Goal: Task Accomplishment & Management: Manage account settings

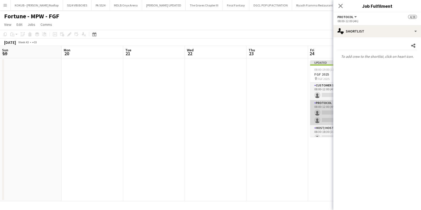
click at [310, 106] on app-card-role "Protocol 397A 0/2 08:00-12:00 (4h) single-neutral-actions single-neutral-actions" at bounding box center [339, 112] width 58 height 25
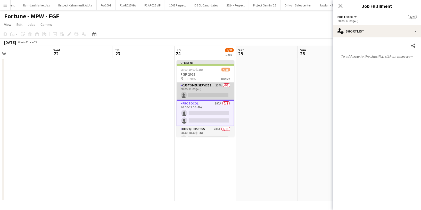
click at [204, 92] on app-card-role "Customer Service Staff 204A 0/1 08:00-12:00 (4h) single-neutral-actions" at bounding box center [206, 91] width 58 height 18
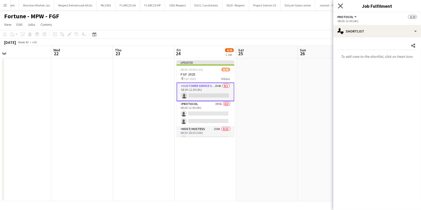
click at [340, 5] on icon "Close pop-in" at bounding box center [340, 5] width 5 height 5
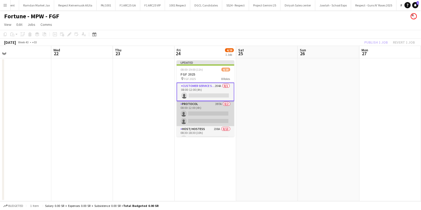
click at [199, 118] on app-card-role "Protocol 397A 0/2 08:00-12:00 (4h) single-neutral-actions single-neutral-actions" at bounding box center [206, 113] width 58 height 25
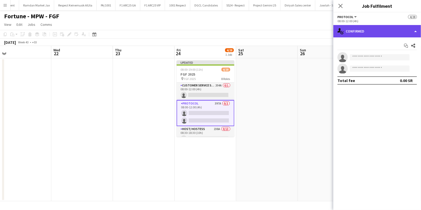
click at [363, 37] on div "single-neutral-actions-check-2 Confirmed" at bounding box center [377, 31] width 88 height 12
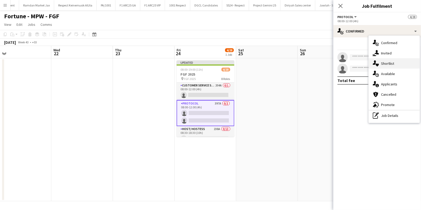
click at [389, 65] on span "Shortlist" at bounding box center [387, 63] width 13 height 5
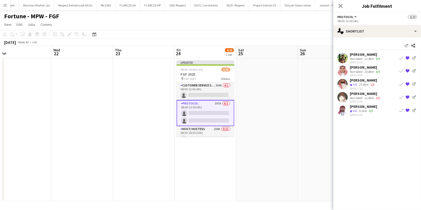
click at [408, 83] on app-icon "{{ spriteTitle }}" at bounding box center [407, 84] width 4 height 4
click at [407, 84] on app-icon "{{ spriteTitle }}" at bounding box center [407, 84] width 4 height 4
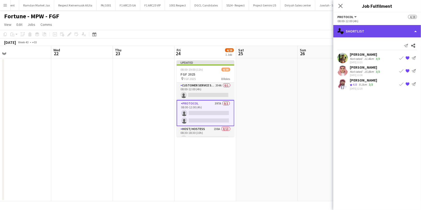
click at [356, 32] on div "single-neutral-actions-heart Shortlist" at bounding box center [377, 31] width 88 height 12
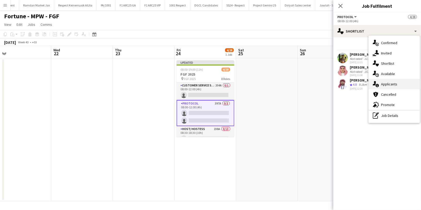
click at [401, 85] on div "single-neutral-actions-information Applicants" at bounding box center [394, 84] width 51 height 10
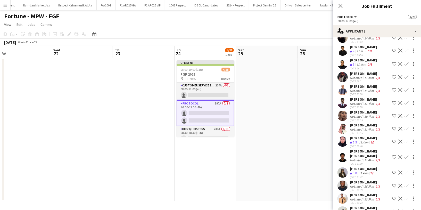
scroll to position [2123, 0]
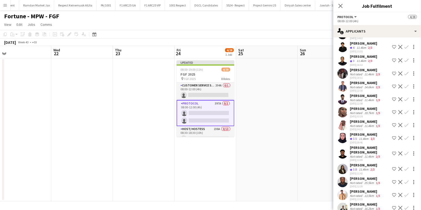
click at [392, 23] on app-icon "Shortlist crew" at bounding box center [394, 21] width 4 height 4
click at [363, 20] on div "Adnan Shaheen" at bounding box center [365, 17] width 31 height 5
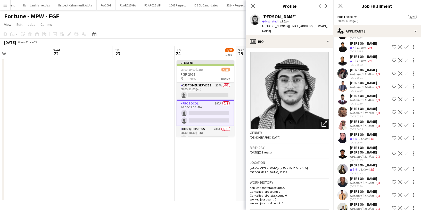
click at [319, 123] on div "Open photos pop-in" at bounding box center [324, 124] width 10 height 10
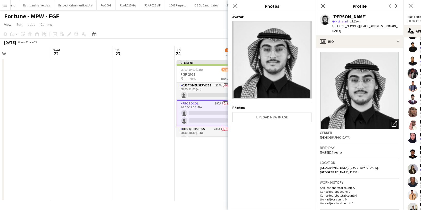
click at [389, 119] on div "Open photos pop-in" at bounding box center [394, 124] width 10 height 10
click at [361, 130] on h3 "Gender" at bounding box center [359, 132] width 79 height 5
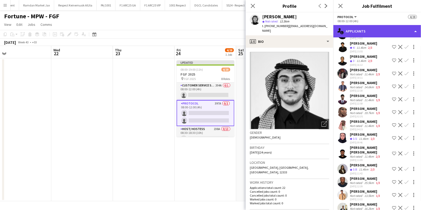
click at [375, 28] on div "single-neutral-actions-information Applicants" at bounding box center [377, 31] width 88 height 12
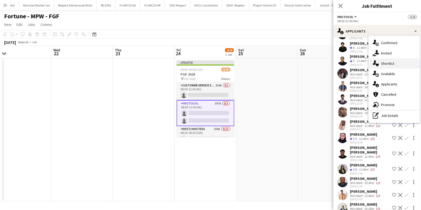
click at [397, 67] on div "single-neutral-actions-heart Shortlist" at bounding box center [394, 63] width 51 height 10
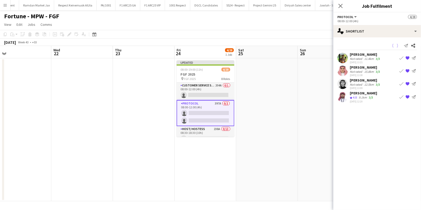
scroll to position [0, 0]
click at [362, 81] on div "Adnan Shaheen" at bounding box center [365, 80] width 31 height 5
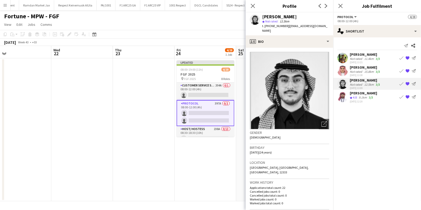
click at [286, 16] on div "Adnan Shaheen" at bounding box center [279, 16] width 35 height 5
copy div "Adnan Shaheen"
click at [361, 68] on div "[PERSON_NAME]" at bounding box center [365, 67] width 31 height 5
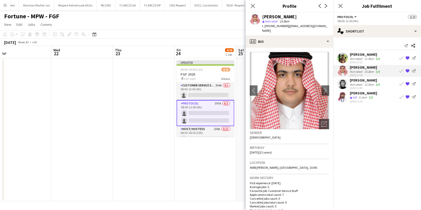
click at [285, 16] on div "[PERSON_NAME]" at bounding box center [279, 16] width 35 height 5
copy div "[PERSON_NAME]"
click at [355, 93] on div "[PERSON_NAME]" at bounding box center [363, 93] width 27 height 5
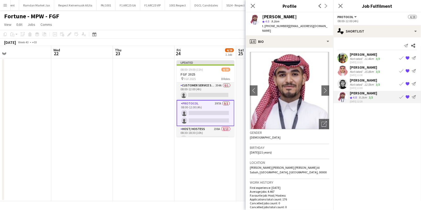
click at [276, 18] on div "[PERSON_NAME]" at bounding box center [279, 16] width 35 height 5
copy div "[PERSON_NAME]"
click at [253, 6] on icon at bounding box center [252, 5] width 5 height 5
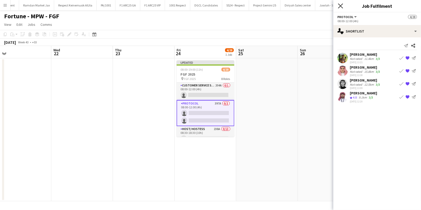
click at [342, 6] on icon "Close pop-in" at bounding box center [340, 5] width 5 height 5
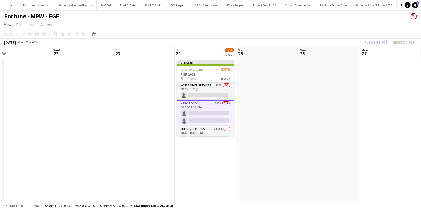
click at [376, 42] on div "Publish 1 job Revert 1 job" at bounding box center [389, 42] width 63 height 7
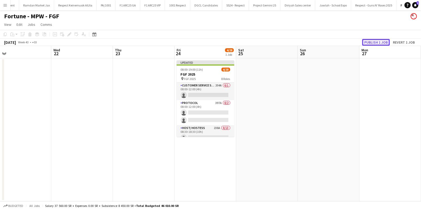
click at [378, 42] on button "Publish 1 job" at bounding box center [376, 42] width 28 height 7
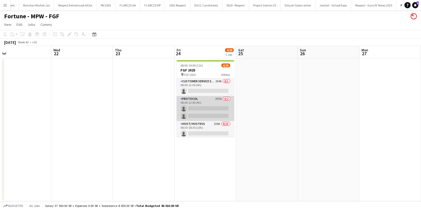
click at [207, 119] on app-card-role "Protocol 397A 0/2 08:00-12:00 (4h) single-neutral-actions single-neutral-actions" at bounding box center [206, 108] width 58 height 25
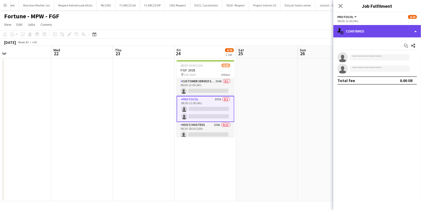
click at [357, 33] on div "single-neutral-actions-check-2 Confirmed" at bounding box center [377, 31] width 88 height 12
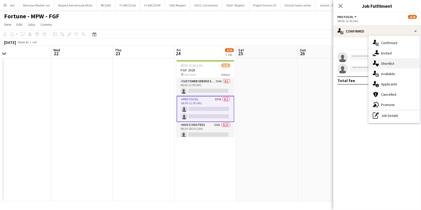
click at [400, 62] on div "single-neutral-actions-heart Shortlist" at bounding box center [394, 63] width 51 height 10
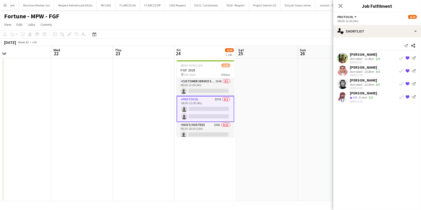
click at [358, 61] on div "11-09-2025 13:21" at bounding box center [365, 62] width 31 height 3
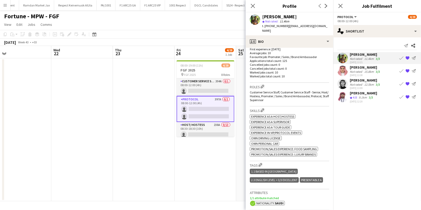
scroll to position [139, 0]
click at [261, 162] on app-icon "Edit crew company tags" at bounding box center [261, 164] width 4 height 4
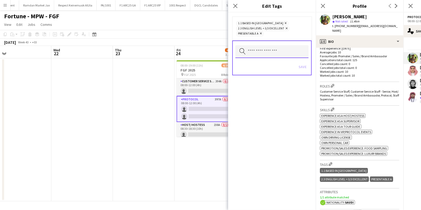
click at [264, 51] on input "text" at bounding box center [271, 51] width 73 height 13
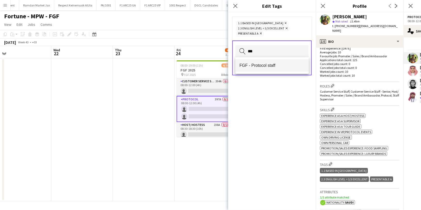
type input "***"
click at [263, 66] on span "FGF - Protocol staff" at bounding box center [271, 65] width 65 height 5
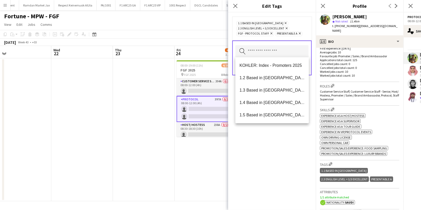
click at [264, 135] on div "1.1 Based in Riyadh Remove 2.3 English Level = 3/3 Excellent Remove FGF - Proto…" at bounding box center [272, 110] width 88 height 197
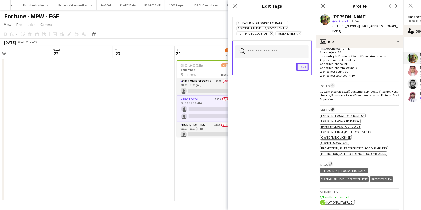
click at [302, 67] on button "Save" at bounding box center [302, 67] width 12 height 8
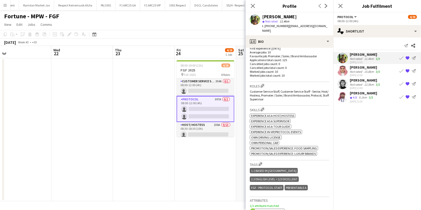
click at [355, 72] on div "Not rated" at bounding box center [356, 72] width 13 height 4
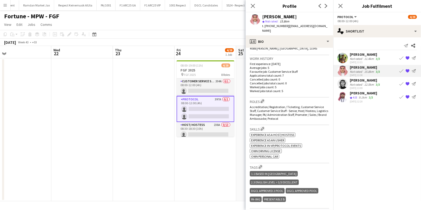
scroll to position [121, 0]
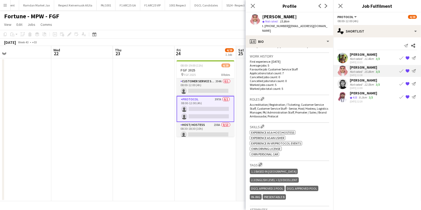
click at [261, 163] on app-icon "Edit crew company tags" at bounding box center [261, 165] width 4 height 4
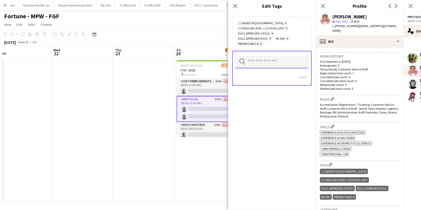
click at [258, 64] on input "text" at bounding box center [271, 61] width 73 height 13
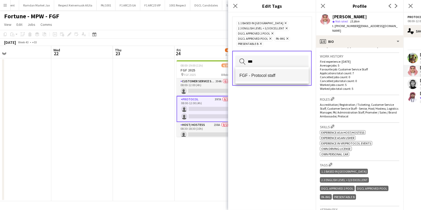
type input "***"
click at [261, 77] on span "FGF - Protocol staff" at bounding box center [271, 75] width 65 height 5
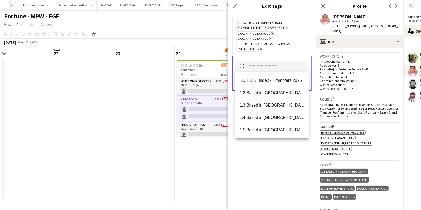
click at [262, 146] on div "1.1 Based in Riyadh Remove 2.3 English Level = 3/3 Excellent Remove DGCL APPROV…" at bounding box center [272, 110] width 88 height 197
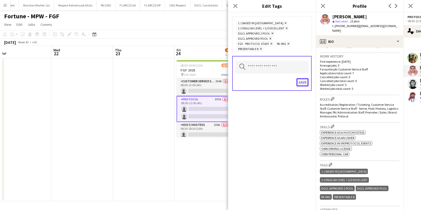
click at [304, 82] on button "Save" at bounding box center [302, 82] width 12 height 8
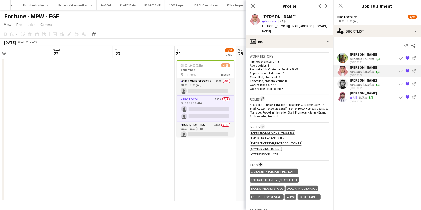
click at [359, 85] on div "Not rated" at bounding box center [356, 84] width 13 height 4
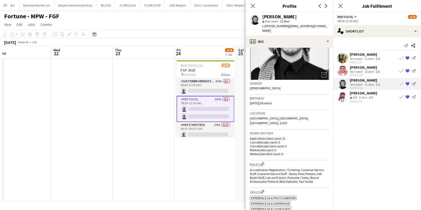
scroll to position [49, 0]
click at [262, 162] on app-icon "Edit crew company roles" at bounding box center [263, 164] width 4 height 4
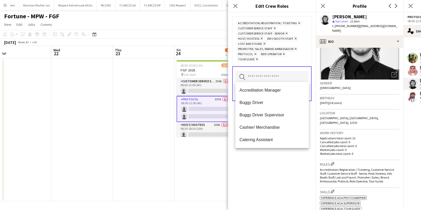
click at [264, 76] on input "text" at bounding box center [271, 77] width 73 height 13
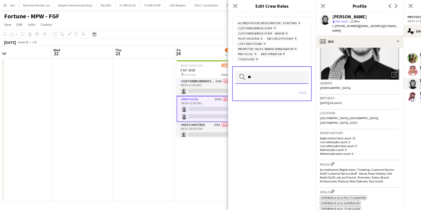
type input "***"
click at [259, 76] on input "***" at bounding box center [271, 77] width 73 height 13
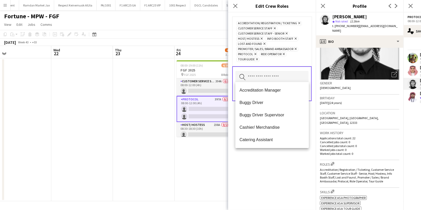
click at [265, 171] on div "Accreditation/ Registration / Ticketing Remove Customer Service Staff Remove Cu…" at bounding box center [272, 110] width 88 height 197
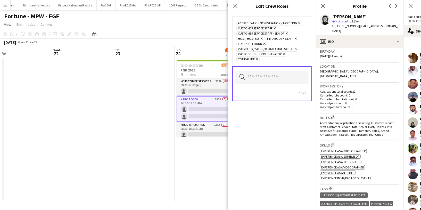
scroll to position [110, 0]
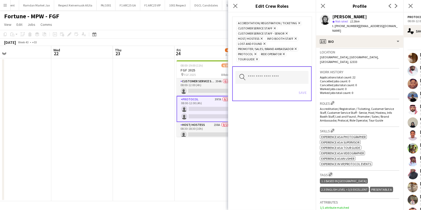
click at [331, 172] on app-icon "Edit crew company tags" at bounding box center [331, 174] width 4 height 4
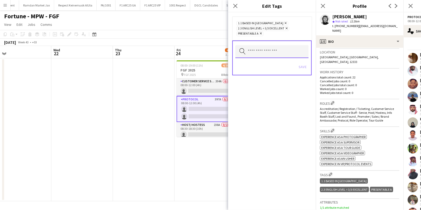
click at [278, 50] on input "text" at bounding box center [271, 51] width 73 height 13
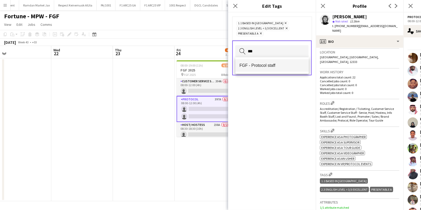
type input "***"
click at [264, 69] on mat-option "FGF - Protocol staff" at bounding box center [271, 65] width 73 height 12
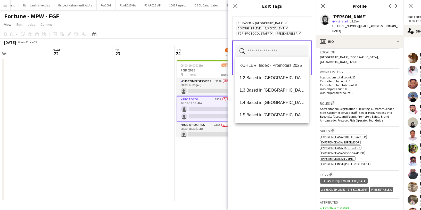
click at [288, 148] on div "1.1 Based in Riyadh Remove 2.3 English Level = 3/3 Excellent Remove FGF - Proto…" at bounding box center [272, 110] width 88 height 197
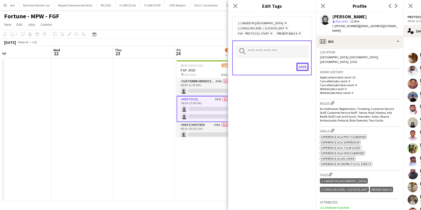
click at [302, 67] on button "Save" at bounding box center [302, 67] width 12 height 8
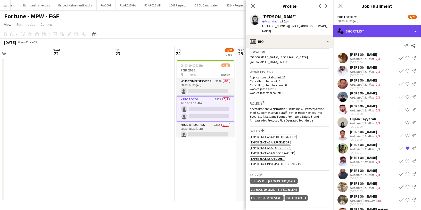
click at [371, 32] on div "single-neutral-actions-heart Shortlist" at bounding box center [377, 31] width 88 height 12
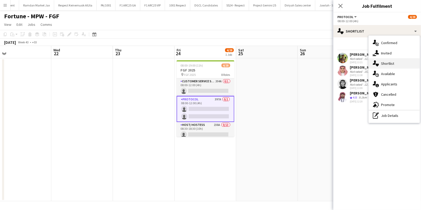
click at [394, 63] on div "single-neutral-actions-heart Shortlist" at bounding box center [394, 63] width 51 height 10
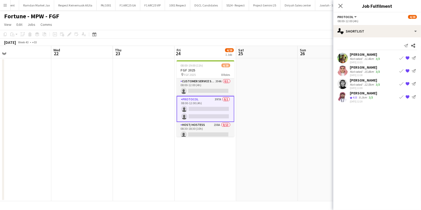
click at [360, 98] on div "9.1km" at bounding box center [363, 97] width 10 height 4
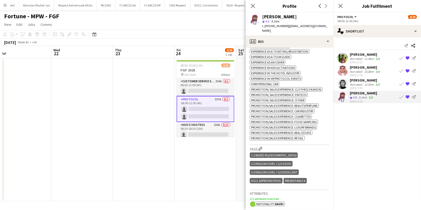
scroll to position [228, 0]
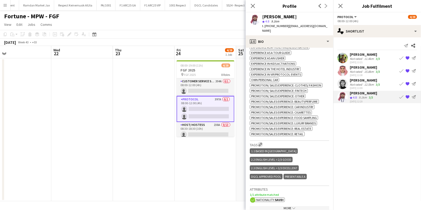
click at [261, 143] on app-icon "Edit crew company tags" at bounding box center [261, 145] width 4 height 4
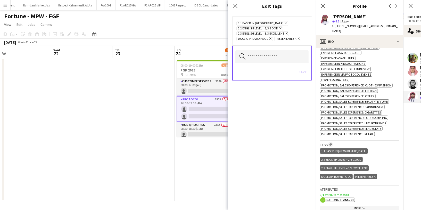
click at [262, 52] on input "text" at bounding box center [271, 56] width 73 height 13
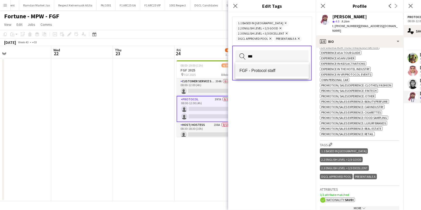
type input "***"
click at [263, 72] on span "FGF - Protocol staff" at bounding box center [271, 70] width 65 height 5
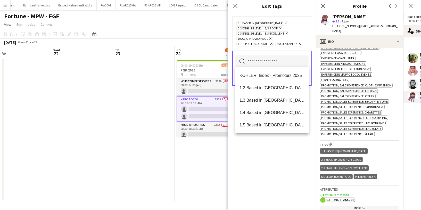
click at [262, 139] on div "1.1 Based in Riyadh Remove 2.2 English Level = 2/3 Good Remove 2.3 English Leve…" at bounding box center [272, 110] width 88 height 197
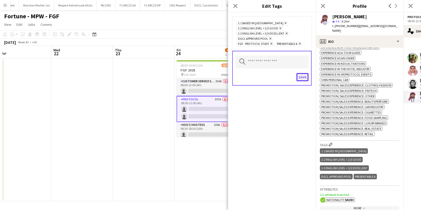
click at [301, 77] on button "Save" at bounding box center [302, 77] width 12 height 8
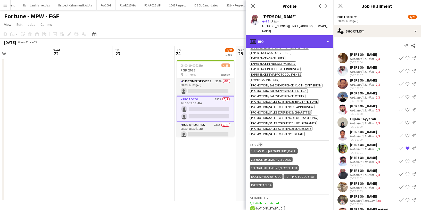
click at [296, 35] on div "profile Bio" at bounding box center [290, 41] width 88 height 12
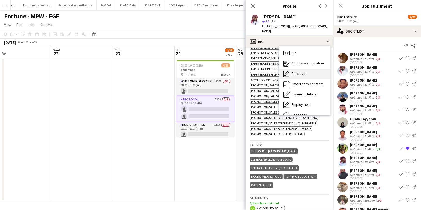
click at [301, 73] on div "About you About you" at bounding box center [304, 74] width 51 height 10
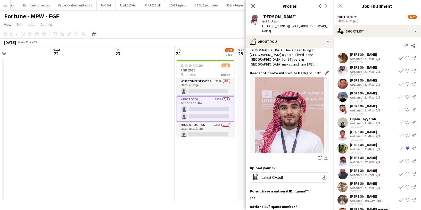
scroll to position [18, 0]
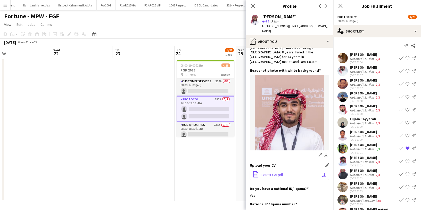
click at [271, 170] on button "office-file-sheet Latest CV.pdf download-bottom" at bounding box center [289, 175] width 79 height 10
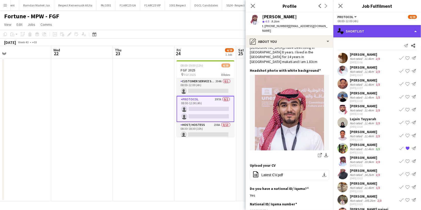
click at [362, 33] on div "single-neutral-actions-heart Shortlist" at bounding box center [377, 31] width 88 height 12
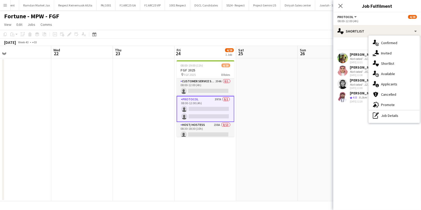
click at [355, 119] on mat-expansion-panel "heart Shortlist Send notification Share Khaled Marwan alharbi Not rated 11.4km …" at bounding box center [377, 123] width 88 height 172
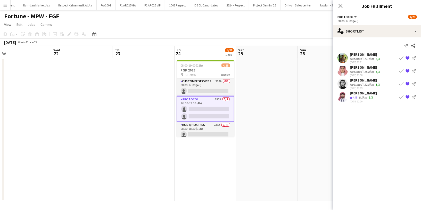
click at [356, 57] on div "Not rated" at bounding box center [356, 59] width 13 height 4
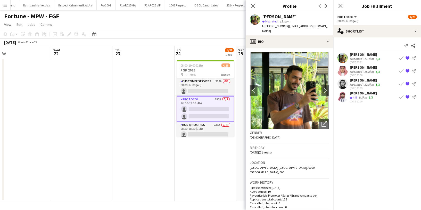
click at [309, 26] on span "| kaalharbi44@gmail.com" at bounding box center [294, 28] width 65 height 9
drag, startPoint x: 320, startPoint y: 26, endPoint x: 288, endPoint y: 26, distance: 31.7
click at [288, 26] on div "Khaled Marwan alharbi star Not rated 11.4km t. +9660552302070 | kaalharbi44@gma…" at bounding box center [290, 23] width 88 height 23
copy span "kaalharbi44@gmail.com"
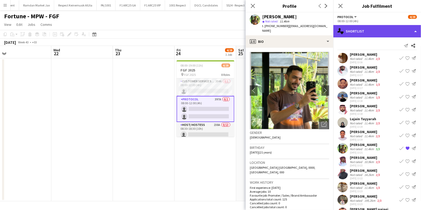
click at [367, 31] on div "single-neutral-actions-heart Shortlist" at bounding box center [377, 31] width 88 height 12
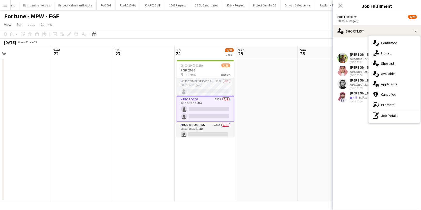
click at [354, 70] on div "Not rated" at bounding box center [356, 72] width 13 height 4
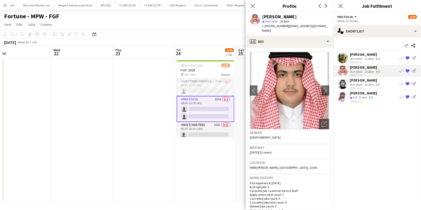
click at [354, 82] on div "Not rated" at bounding box center [356, 84] width 13 height 4
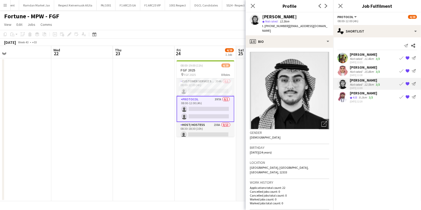
click at [292, 26] on span "| adnanx98@gmail.com" at bounding box center [294, 28] width 65 height 9
drag, startPoint x: 317, startPoint y: 25, endPoint x: 287, endPoint y: 25, distance: 29.6
click at [287, 25] on div "Adnan Shaheen star Not rated 12.5km t. +966507774322 | adnanx98@gmail.com" at bounding box center [290, 23] width 88 height 23
copy span "adnanx98@gmail.com"
click at [364, 71] on div "15.8km" at bounding box center [369, 72] width 12 height 4
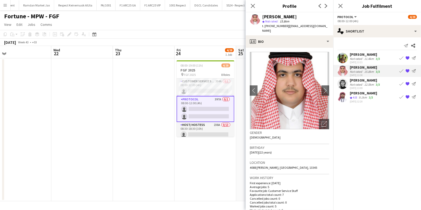
click at [282, 16] on div "[PERSON_NAME]" at bounding box center [279, 16] width 35 height 5
copy div "[PERSON_NAME]"
drag, startPoint x: 318, startPoint y: 25, endPoint x: 286, endPoint y: 25, distance: 32.2
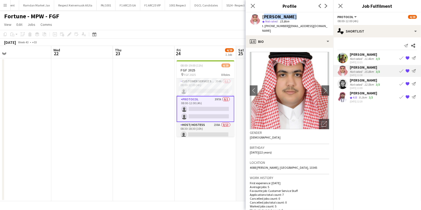
click at [286, 25] on div "Mohammed Albaiz star Not rated 15.8km t. +966557662016 | moalbaiz1@gmail.com" at bounding box center [290, 23] width 88 height 23
copy span "moalbaiz1@gmail.com"
click at [370, 98] on app-skills-label "3/3" at bounding box center [371, 97] width 4 height 4
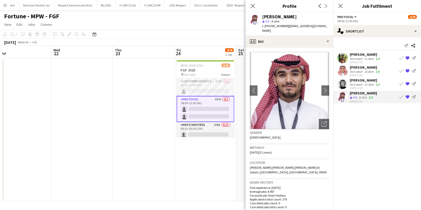
click at [284, 18] on div "[PERSON_NAME]" at bounding box center [279, 16] width 35 height 5
copy div "[PERSON_NAME]"
drag, startPoint x: 323, startPoint y: 24, endPoint x: 287, endPoint y: 25, distance: 35.6
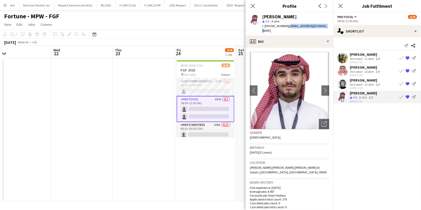
click at [287, 25] on div "Hossam Alanazi star 4.8 9.1km t. +966557749408 | alanazihossam@gmail.com" at bounding box center [290, 23] width 88 height 23
drag, startPoint x: 287, startPoint y: 26, endPoint x: 323, endPoint y: 27, distance: 36.6
click at [323, 27] on div "Hossam Alanazi star 4.8 9.1km t. +966557749408 | alanazihossam@gmail.com" at bounding box center [290, 23] width 88 height 23
copy span "alanazihossam@gmail.com"
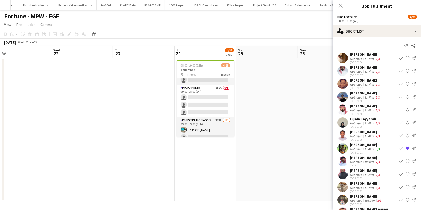
scroll to position [142, 0]
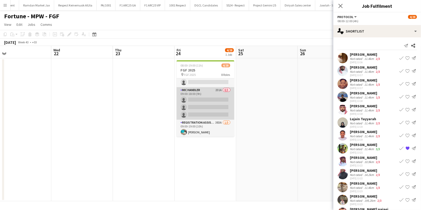
click at [209, 94] on app-card-role "Mic Handler 231A 0/3 09:00-18:00 (9h) single-neutral-actions single-neutral-act…" at bounding box center [206, 103] width 58 height 32
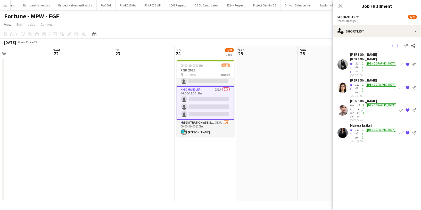
scroll to position [141, 0]
click at [359, 61] on div "11.4km" at bounding box center [357, 67] width 7 height 12
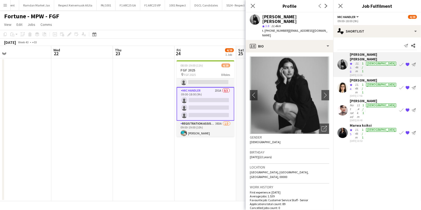
click at [276, 17] on div "Shadia Alex" at bounding box center [295, 18] width 67 height 9
copy div "Shadia Alex"
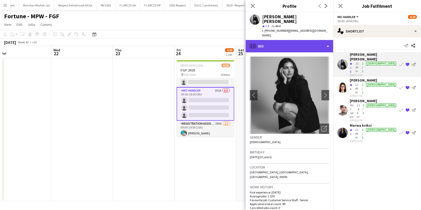
click at [303, 40] on div "profile Bio" at bounding box center [290, 46] width 88 height 12
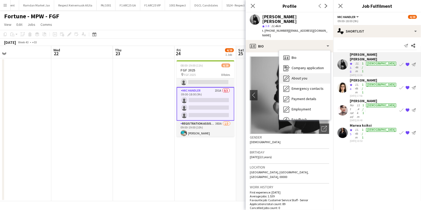
click at [302, 76] on span "About you" at bounding box center [300, 78] width 16 height 5
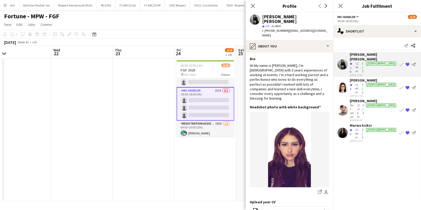
click at [277, 19] on div "Shadia Alex" at bounding box center [295, 18] width 67 height 9
click at [358, 78] on div "Nadia Zao" at bounding box center [373, 80] width 47 height 5
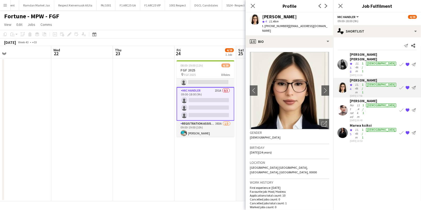
click at [274, 17] on div "Nadia Zao" at bounding box center [279, 16] width 35 height 5
click at [357, 98] on div "Carla Madi" at bounding box center [373, 100] width 47 height 5
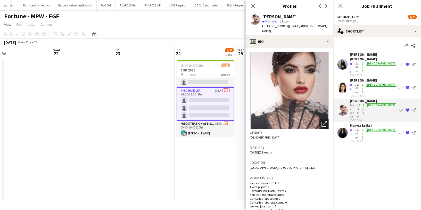
click at [271, 16] on div "Carla Madi" at bounding box center [279, 16] width 35 height 5
click at [361, 128] on div "11.4km" at bounding box center [357, 134] width 7 height 12
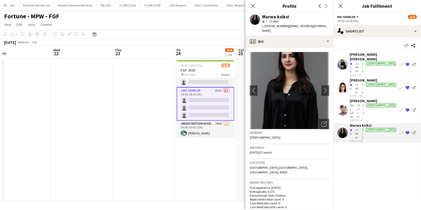
click at [276, 15] on div "Marwa ksiksi" at bounding box center [275, 16] width 27 height 5
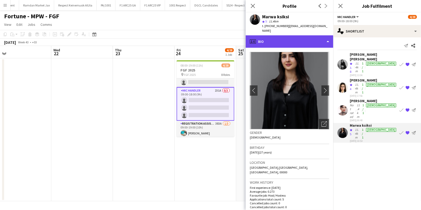
click at [282, 36] on div "profile Bio" at bounding box center [290, 41] width 88 height 12
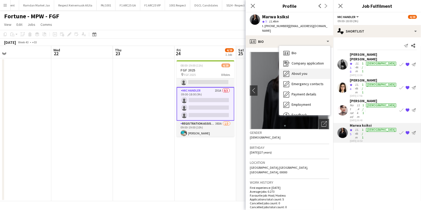
click at [303, 71] on span "About you" at bounding box center [300, 73] width 16 height 5
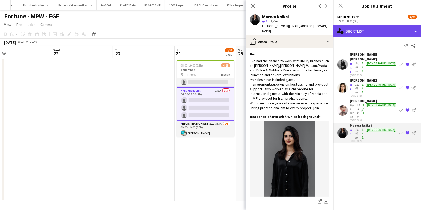
click at [357, 30] on div "single-neutral-actions-heart Shortlist" at bounding box center [377, 31] width 88 height 12
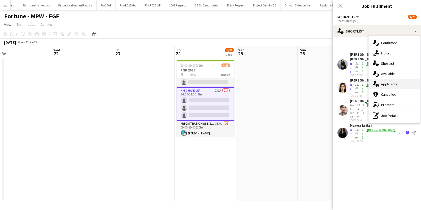
click at [396, 84] on span "Applicants" at bounding box center [389, 84] width 16 height 5
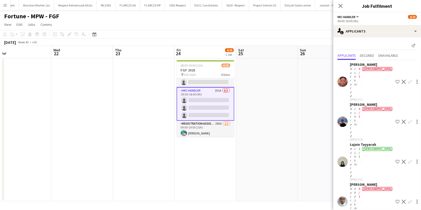
scroll to position [7, 0]
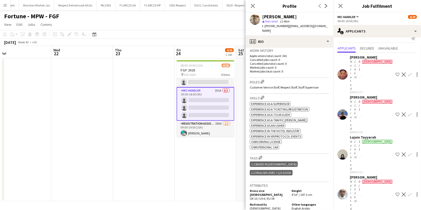
scroll to position [131, 0]
click at [203, 92] on app-card-role "Mic Handler 231A 0/3 09:00-18:00 (9h) single-neutral-actions single-neutral-act…" at bounding box center [206, 104] width 58 height 34
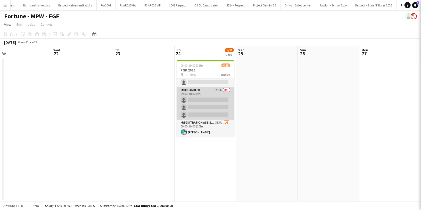
scroll to position [0, 0]
click at [203, 92] on app-card-role "Mic Handler 231A 0/3 09:00-18:00 (9h) single-neutral-actions single-neutral-act…" at bounding box center [206, 103] width 58 height 32
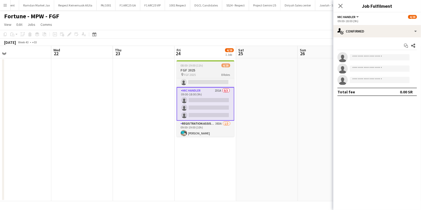
click at [198, 64] on span "08:00-19:00 (11h)" at bounding box center [192, 65] width 22 height 4
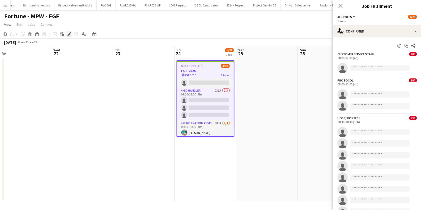
click at [69, 35] on icon at bounding box center [69, 34] width 3 height 3
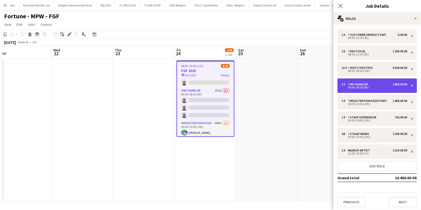
click at [380, 89] on div "3 x Mic Handler 1 800.00 SR 09:00-18:00 (9h)" at bounding box center [376, 85] width 79 height 14
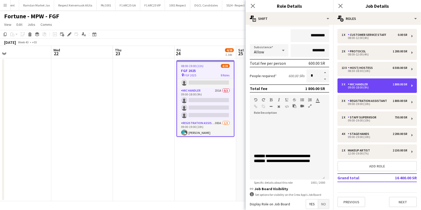
scroll to position [97, 0]
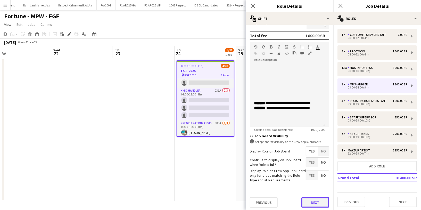
click at [312, 198] on button "Next" at bounding box center [315, 202] width 28 height 10
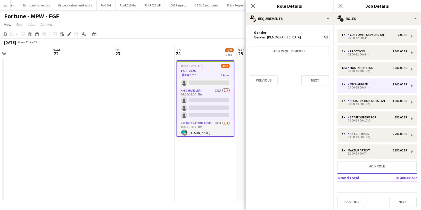
scroll to position [0, 0]
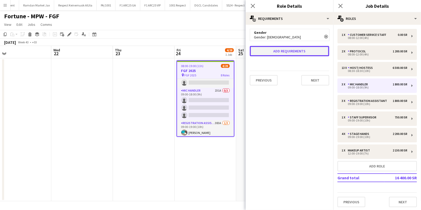
click at [288, 51] on button "Add requirements" at bounding box center [289, 51] width 79 height 10
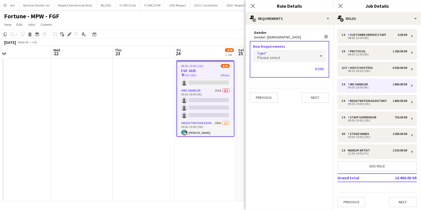
click at [277, 55] on span "Please select" at bounding box center [268, 57] width 23 height 5
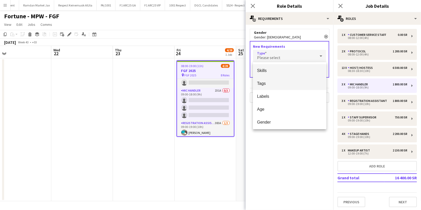
click at [281, 82] on span "Tags" at bounding box center [289, 83] width 65 height 5
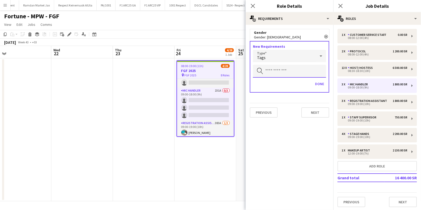
click at [283, 71] on input "text" at bounding box center [289, 71] width 73 height 13
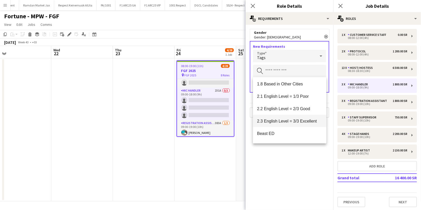
scroll to position [101, 0]
click at [290, 119] on span "2.3 English Level = 3/3 Excellent" at bounding box center [289, 120] width 65 height 5
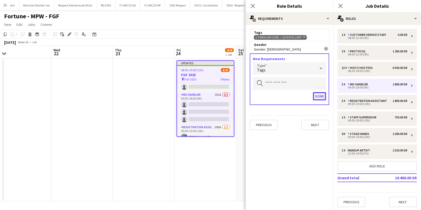
click at [320, 95] on button "Done" at bounding box center [319, 96] width 13 height 8
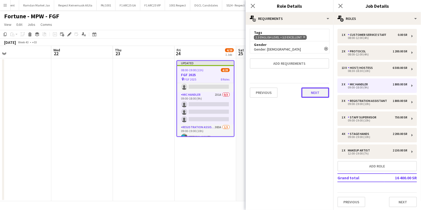
click at [317, 92] on button "Next" at bounding box center [315, 92] width 28 height 10
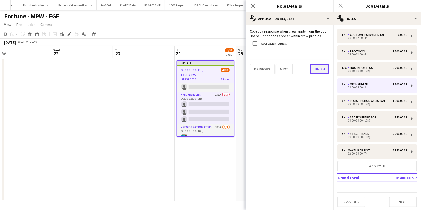
click at [325, 65] on button "Finish" at bounding box center [319, 69] width 19 height 10
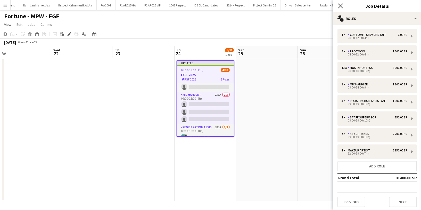
click at [339, 5] on icon "Close pop-in" at bounding box center [340, 5] width 5 height 5
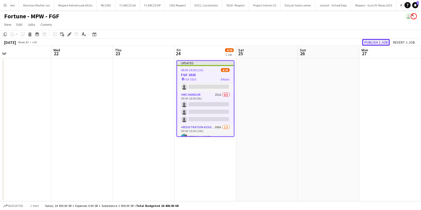
click at [370, 40] on button "Publish 1 job" at bounding box center [376, 42] width 28 height 7
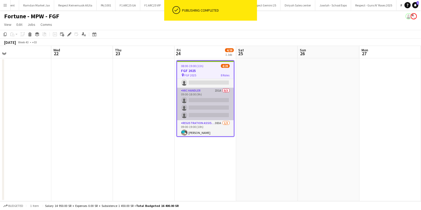
click at [206, 91] on app-card-role "Mic Handler 231A 0/3 09:00-18:00 (9h) single-neutral-actions single-neutral-act…" at bounding box center [205, 104] width 57 height 32
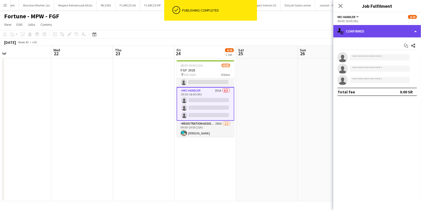
click at [360, 36] on div "single-neutral-actions-check-2 Confirmed" at bounding box center [377, 31] width 88 height 12
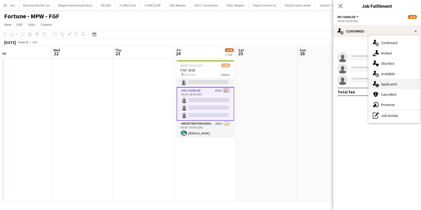
click at [397, 84] on div "single-neutral-actions-information Applicants" at bounding box center [394, 84] width 51 height 10
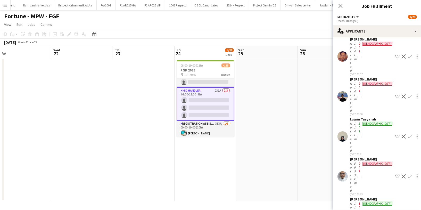
scroll to position [32, 0]
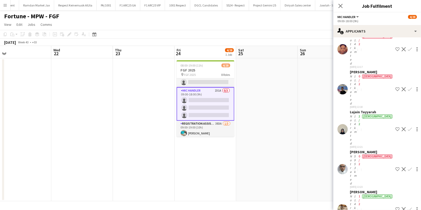
click at [353, 114] on div "Not rated" at bounding box center [351, 129] width 3 height 31
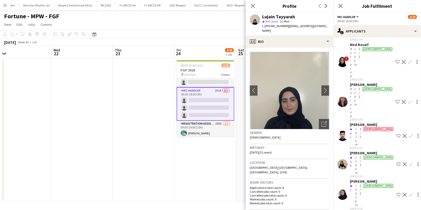
scroll to position [606, 0]
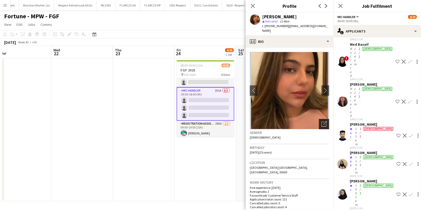
click at [321, 121] on icon "Open photos pop-in" at bounding box center [323, 123] width 5 height 5
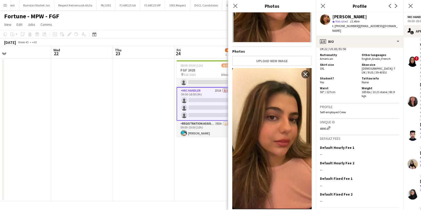
scroll to position [0, 0]
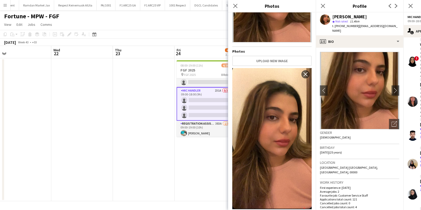
click at [348, 48] on app-crew-profile-bio "chevron-left chevron-right Open photos pop-in Gender Female Birthday 20-06-2000…" at bounding box center [360, 129] width 88 height 162
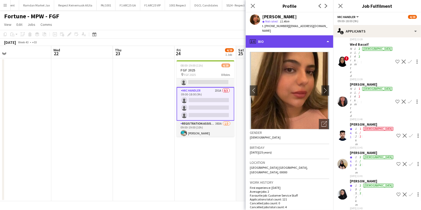
click at [284, 40] on div "profile Bio" at bounding box center [290, 41] width 88 height 12
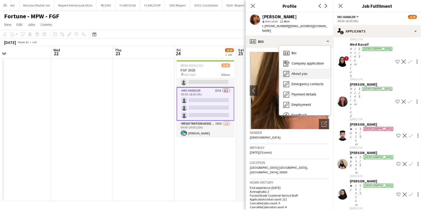
click at [302, 72] on div "About you About you" at bounding box center [304, 74] width 51 height 10
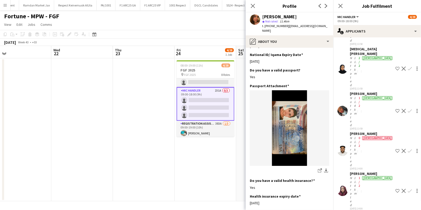
scroll to position [1192, 0]
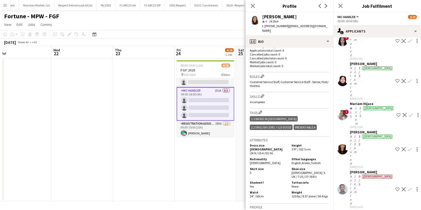
scroll to position [1503, 0]
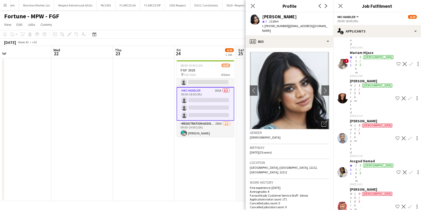
scroll to position [1553, 0]
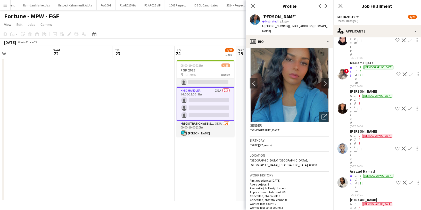
scroll to position [0, 0]
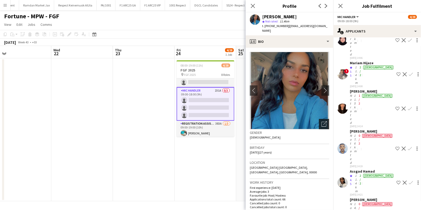
click at [323, 121] on icon at bounding box center [325, 123] width 4 height 4
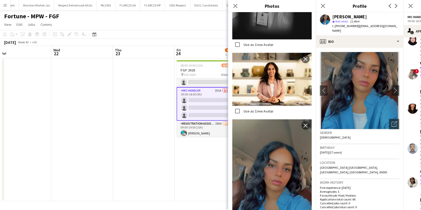
scroll to position [410, 0]
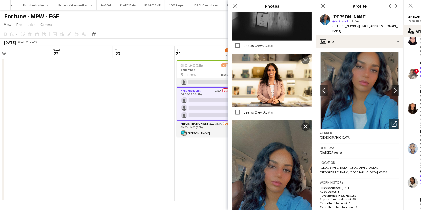
click at [354, 132] on div "Gender Female" at bounding box center [359, 136] width 79 height 15
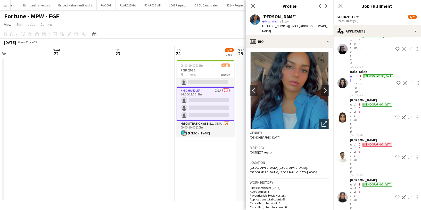
scroll to position [1750, 0]
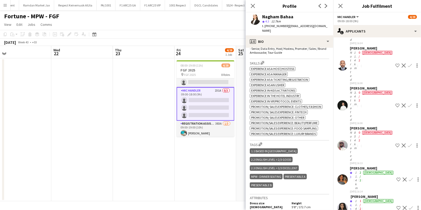
scroll to position [3145, 0]
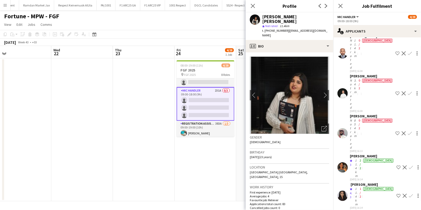
scroll to position [3159, 0]
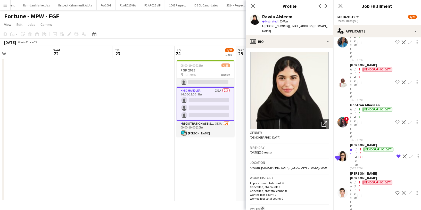
scroll to position [3520, 0]
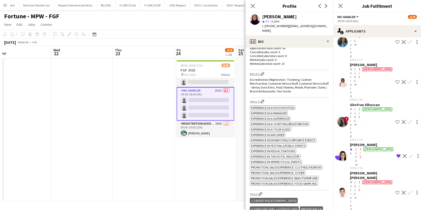
scroll to position [0, 0]
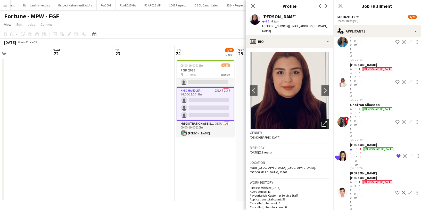
click at [321, 121] on icon "Open photos pop-in" at bounding box center [323, 123] width 5 height 5
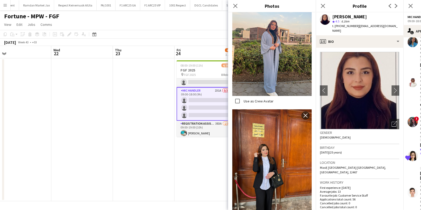
scroll to position [137, 0]
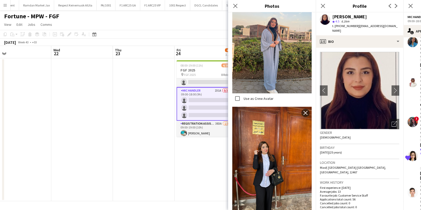
click at [353, 134] on div "Gender Female" at bounding box center [359, 136] width 79 height 15
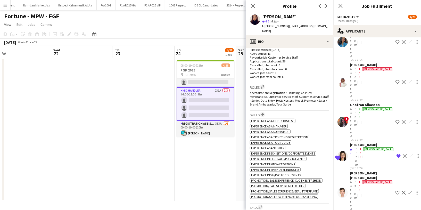
scroll to position [0, 0]
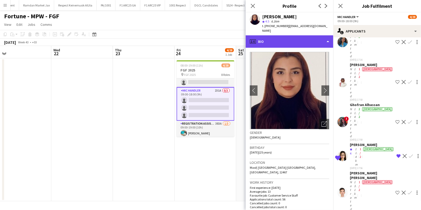
click at [283, 36] on div "profile Bio" at bounding box center [290, 41] width 88 height 12
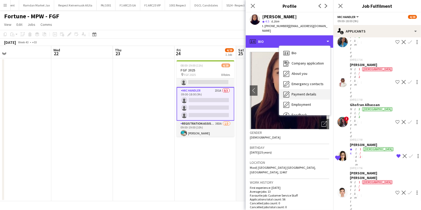
scroll to position [18, 0]
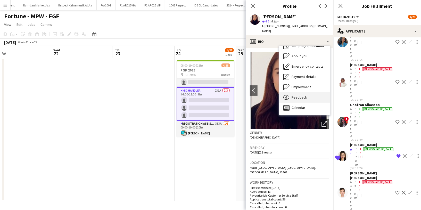
click at [301, 95] on span "Feedback" at bounding box center [299, 97] width 15 height 5
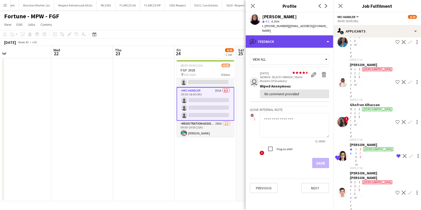
click at [303, 36] on div "bubble-pencil Feedback" at bounding box center [290, 41] width 88 height 12
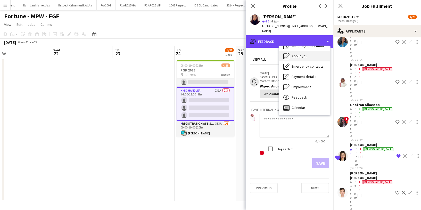
scroll to position [0, 0]
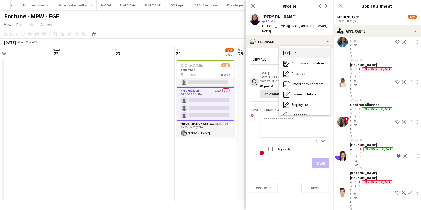
click at [306, 48] on div "Bio Bio" at bounding box center [304, 53] width 51 height 10
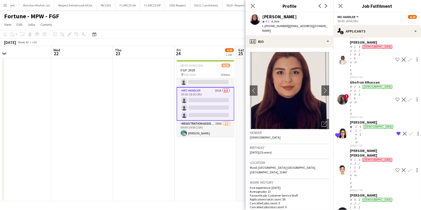
scroll to position [3536, 0]
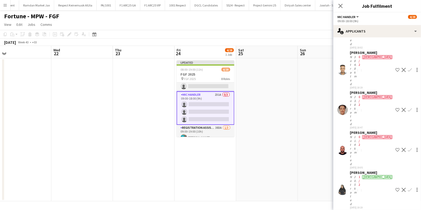
scroll to position [3754, 0]
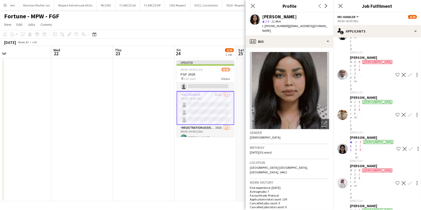
scroll to position [124, 0]
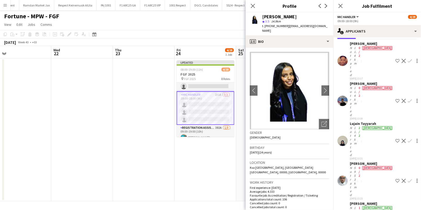
scroll to position [23, 0]
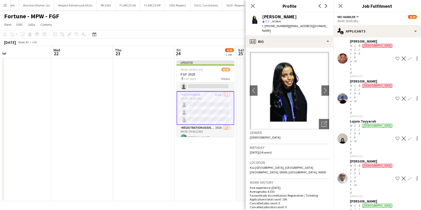
click at [353, 123] on div "Not rated" at bounding box center [351, 138] width 3 height 31
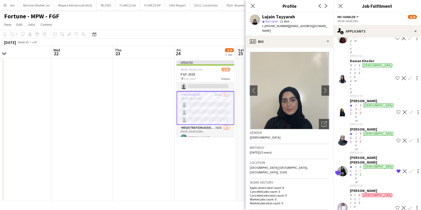
scroll to position [353, 0]
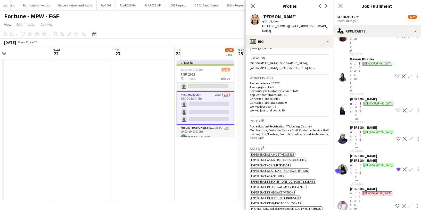
scroll to position [0, 0]
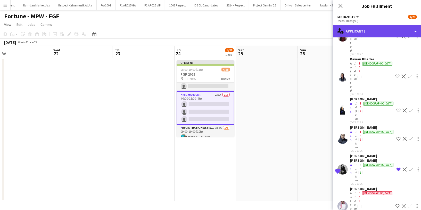
click at [363, 31] on div "single-neutral-actions-information Applicants" at bounding box center [377, 31] width 88 height 12
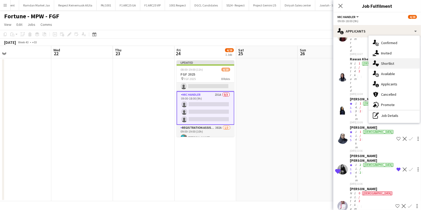
click at [397, 65] on div "single-neutral-actions-heart Shortlist" at bounding box center [394, 63] width 51 height 10
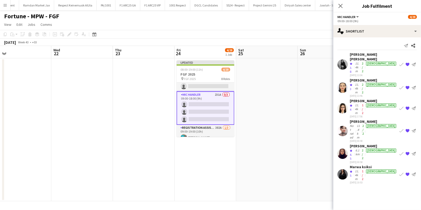
click at [361, 148] on div "6.1km" at bounding box center [357, 154] width 6 height 12
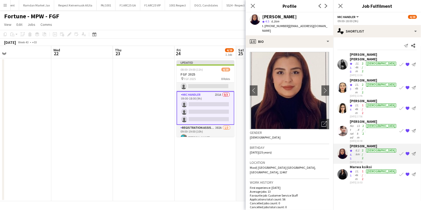
click at [361, 103] on div "11.4km" at bounding box center [357, 109] width 7 height 12
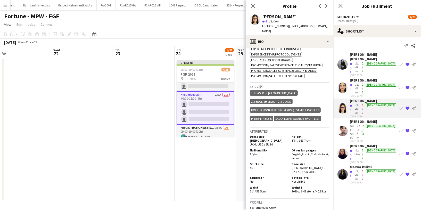
scroll to position [252, 0]
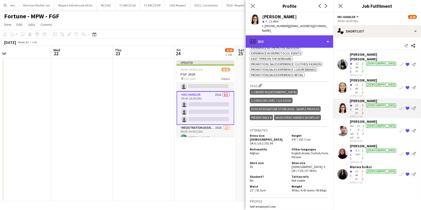
click at [279, 35] on div "profile Bio" at bounding box center [290, 41] width 88 height 12
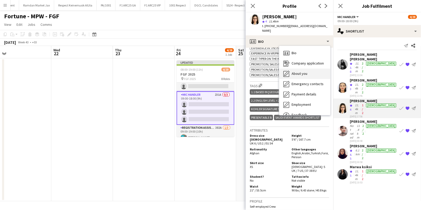
click at [302, 71] on span "About you" at bounding box center [300, 73] width 16 height 5
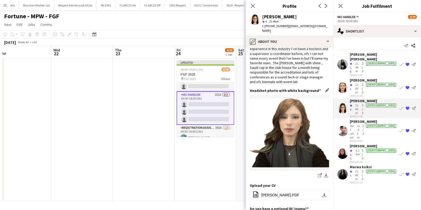
scroll to position [42, 0]
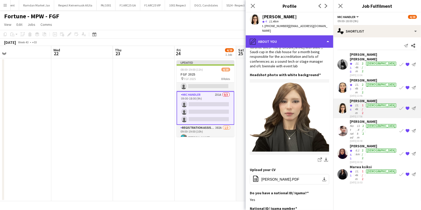
click at [287, 36] on div "pencil4 About you" at bounding box center [290, 41] width 88 height 12
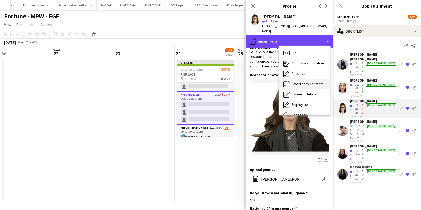
scroll to position [18, 0]
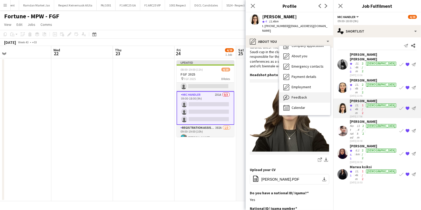
click at [300, 95] on span "Feedback" at bounding box center [299, 97] width 15 height 5
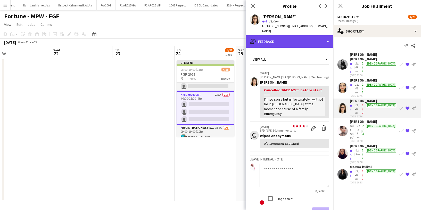
click at [284, 36] on div "bubble-pencil Feedback" at bounding box center [290, 41] width 88 height 12
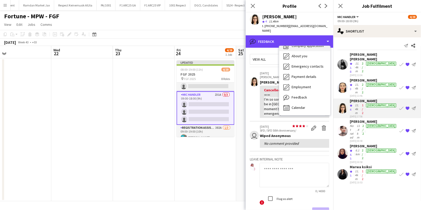
scroll to position [0, 0]
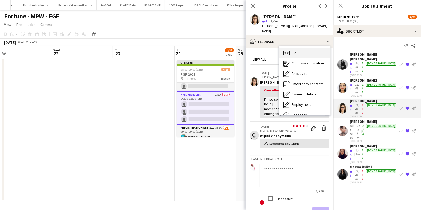
click at [296, 51] on span "Bio" at bounding box center [294, 53] width 5 height 5
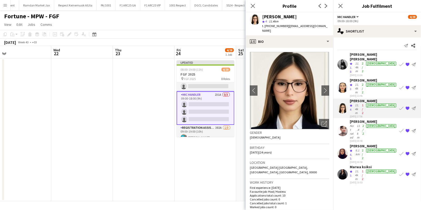
click at [353, 56] on div "Shadia Alex" at bounding box center [373, 56] width 47 height 9
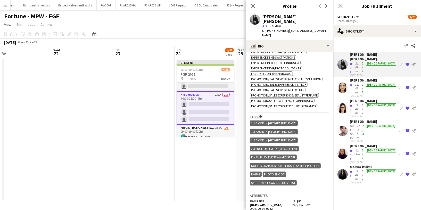
scroll to position [247, 0]
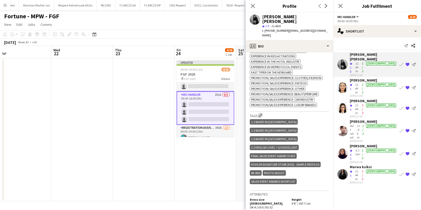
click at [262, 113] on app-icon "Edit crew company tags" at bounding box center [261, 115] width 4 height 4
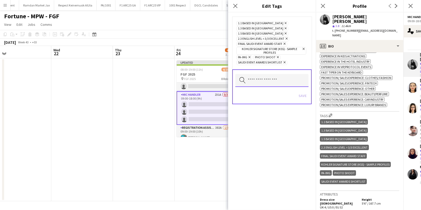
click at [262, 75] on input "text" at bounding box center [271, 80] width 73 height 13
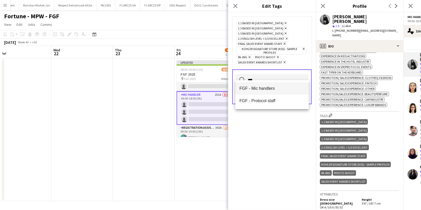
type input "***"
click at [257, 89] on span "FGF - Mic handlers" at bounding box center [271, 88] width 65 height 5
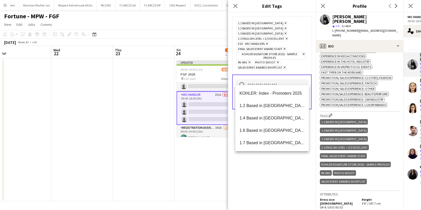
click at [256, 174] on div "1.1 Based in Riyadh Remove 1.3 Based in Jeddah Remove 1.5 Based in Al Ula Remov…" at bounding box center [272, 110] width 88 height 197
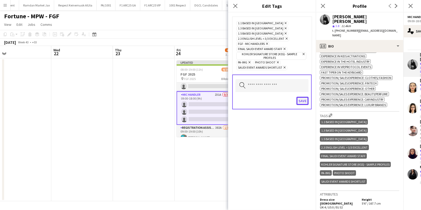
click at [304, 97] on button "Save" at bounding box center [302, 101] width 12 height 8
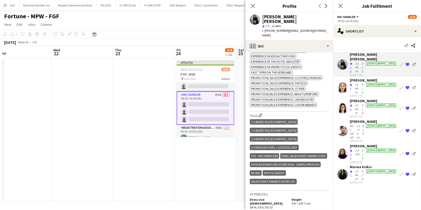
click at [356, 82] on div "11.4km" at bounding box center [357, 88] width 7 height 12
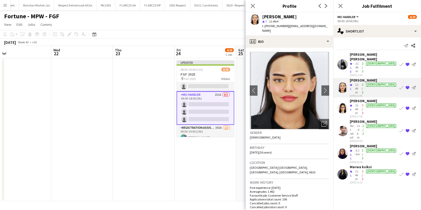
click at [361, 103] on div "11.4km" at bounding box center [357, 109] width 7 height 12
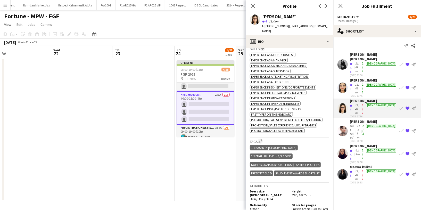
scroll to position [199, 0]
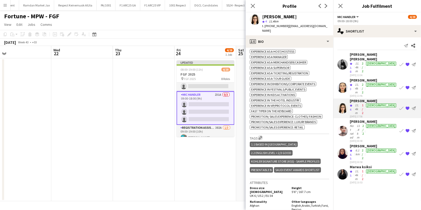
click at [262, 136] on app-icon "Edit crew company tags" at bounding box center [261, 138] width 4 height 4
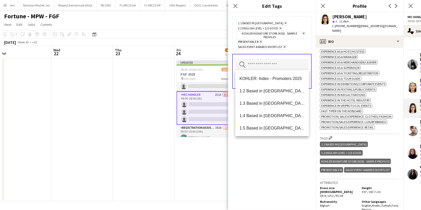
click at [256, 64] on input "text" at bounding box center [271, 65] width 73 height 13
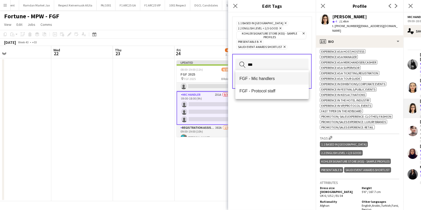
type input "***"
click at [263, 82] on mat-option "FGF - Mic handlers" at bounding box center [271, 78] width 73 height 12
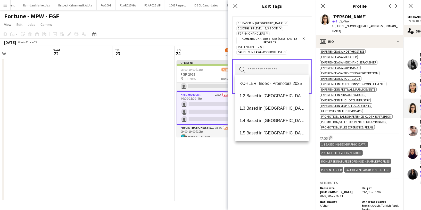
click at [253, 162] on div "1.1 Based in Riyadh Remove 2.2 English Level = 2/3 Good Remove FGF - Mic handle…" at bounding box center [272, 110] width 88 height 197
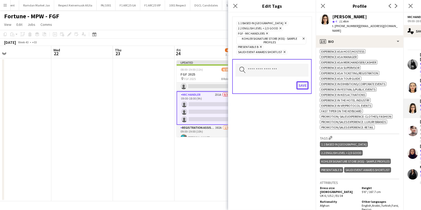
click at [303, 85] on button "Save" at bounding box center [302, 85] width 12 height 8
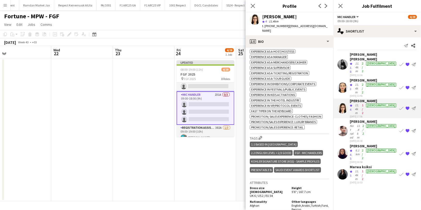
click at [355, 119] on div "Carla Madi" at bounding box center [373, 121] width 47 height 5
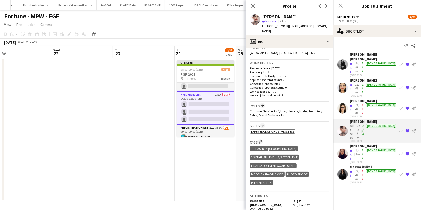
scroll to position [115, 0]
click at [261, 140] on app-icon "Edit crew company tags" at bounding box center [261, 142] width 4 height 4
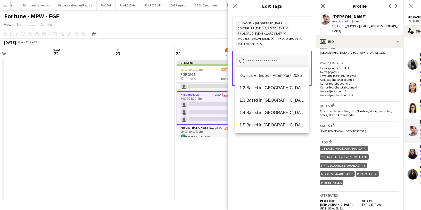
click at [257, 59] on input "text" at bounding box center [271, 61] width 73 height 13
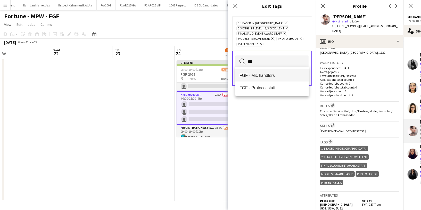
type input "***"
click at [263, 76] on span "FGF - Mic handlers" at bounding box center [271, 75] width 65 height 5
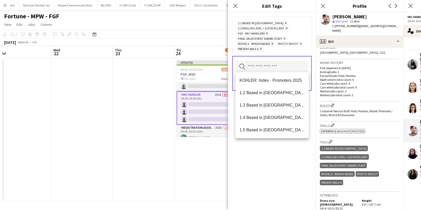
click at [263, 159] on div "1.1 Based in Riyadh Remove 2.3 English Level = 3/3 Excellent Remove FGF - Mic h…" at bounding box center [272, 110] width 88 height 197
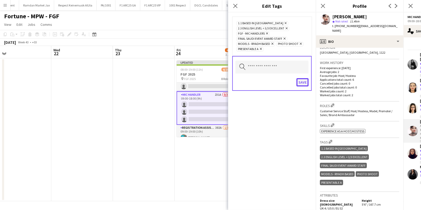
click at [305, 79] on button "Save" at bounding box center [302, 82] width 12 height 8
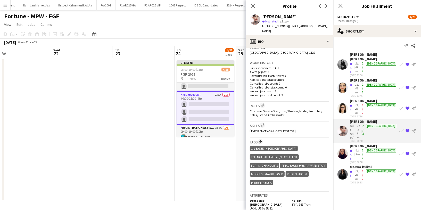
click at [357, 164] on div "Marwa ksiksi" at bounding box center [373, 166] width 47 height 5
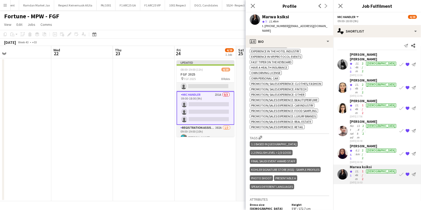
scroll to position [259, 0]
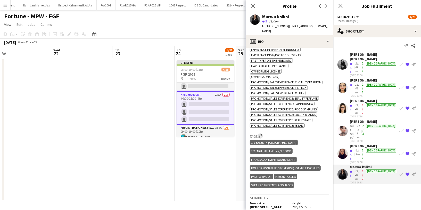
click at [261, 134] on app-icon "Edit crew company tags" at bounding box center [261, 136] width 4 height 4
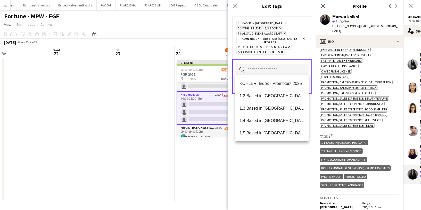
click at [267, 66] on input "text" at bounding box center [271, 70] width 73 height 13
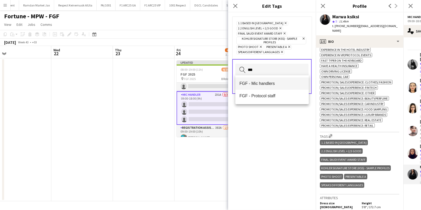
type input "***"
click at [271, 85] on span "FGF - Mic handlers" at bounding box center [271, 83] width 65 height 5
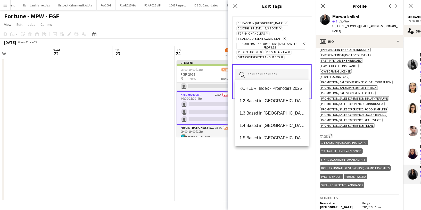
click at [266, 181] on div "1.1 Based in Riyadh Remove 2.2 English Level = 2/3 Good Remove FGF - Mic handle…" at bounding box center [272, 110] width 88 height 197
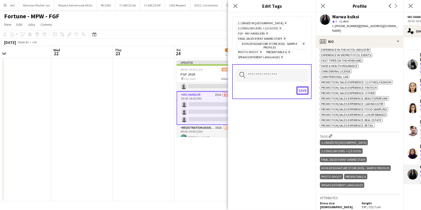
click at [305, 90] on button "Save" at bounding box center [302, 90] width 12 height 8
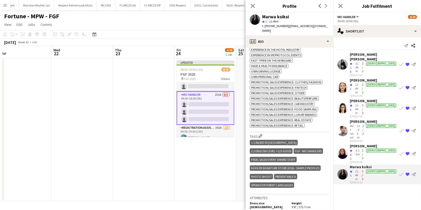
click at [358, 78] on div "[PERSON_NAME]" at bounding box center [373, 80] width 47 height 5
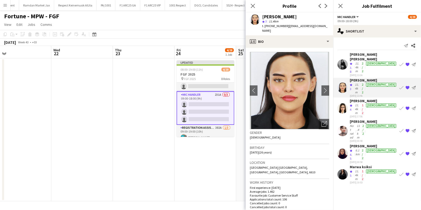
click at [365, 148] on div "2/2" at bounding box center [363, 154] width 4 height 12
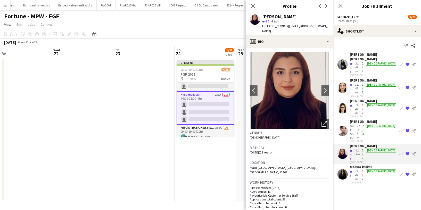
drag, startPoint x: 264, startPoint y: 26, endPoint x: 286, endPoint y: 27, distance: 21.1
click at [286, 27] on div "t. +201113094449 | rama.arnaout20@gmail.com" at bounding box center [295, 28] width 67 height 9
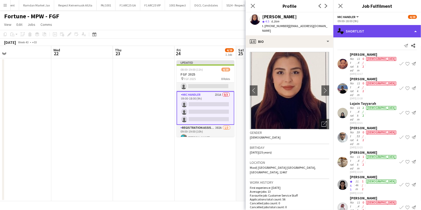
click at [376, 30] on div "single-neutral-actions-heart Shortlist" at bounding box center [377, 31] width 88 height 12
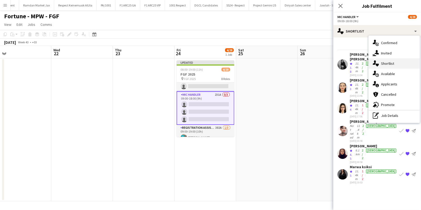
click at [395, 63] on div "single-neutral-actions-heart Shortlist" at bounding box center [394, 63] width 51 height 10
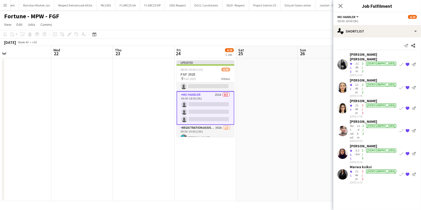
click at [359, 82] on div "11.4km" at bounding box center [357, 88] width 7 height 12
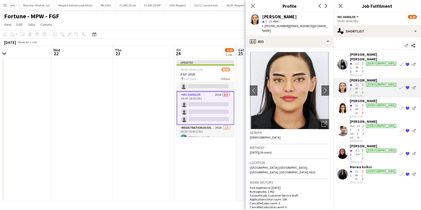
click at [273, 16] on div "[PERSON_NAME]" at bounding box center [279, 16] width 35 height 5
click at [408, 151] on app-icon "{{ spriteTitle }}" at bounding box center [407, 153] width 4 height 4
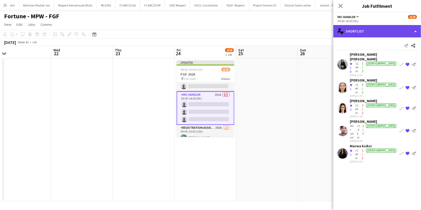
click at [379, 33] on div "single-neutral-actions-heart Shortlist" at bounding box center [377, 31] width 88 height 12
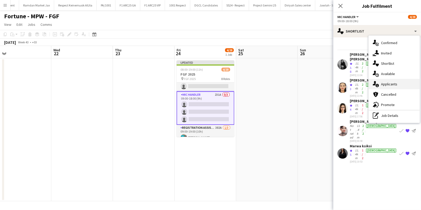
click at [397, 82] on div "single-neutral-actions-information Applicants" at bounding box center [394, 84] width 51 height 10
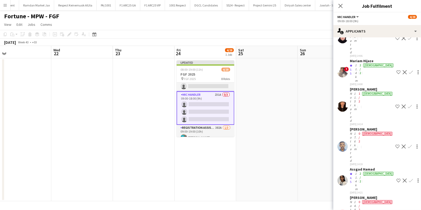
scroll to position [1544, 0]
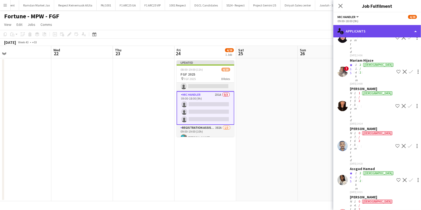
click at [362, 30] on div "single-neutral-actions-information Applicants" at bounding box center [377, 31] width 88 height 12
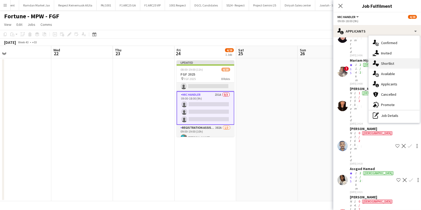
click at [395, 59] on div "single-neutral-actions-heart Shortlist" at bounding box center [394, 63] width 51 height 10
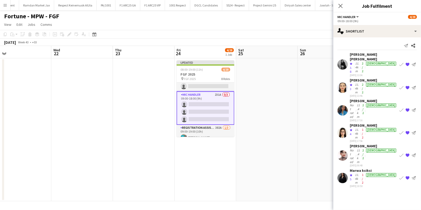
click at [355, 103] on div "Not rated" at bounding box center [353, 110] width 6 height 15
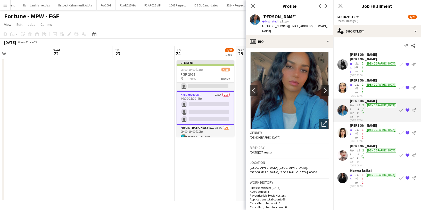
click at [274, 17] on div "Wijdan Nour" at bounding box center [279, 16] width 35 height 5
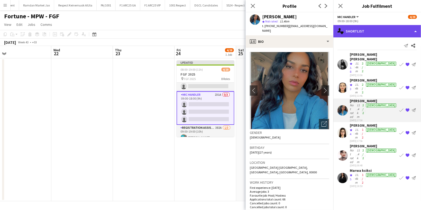
click at [376, 33] on div "single-neutral-actions-heart Shortlist" at bounding box center [377, 31] width 88 height 12
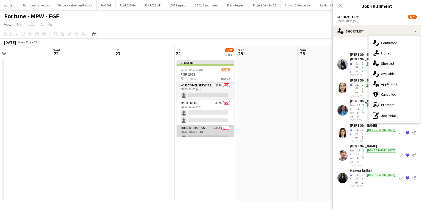
click at [208, 88] on app-card-role "Customer Service Staff 205A 0/1 08:00-12:00 (4h) single-neutral-actions" at bounding box center [206, 91] width 58 height 18
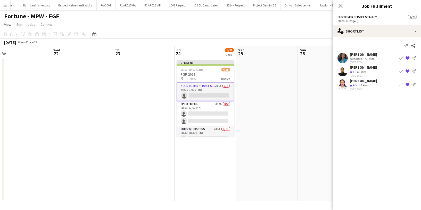
click at [359, 70] on div "11.4km" at bounding box center [361, 72] width 12 height 4
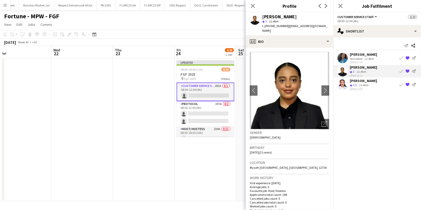
click at [281, 17] on div "Maymuna Idriss" at bounding box center [279, 16] width 35 height 5
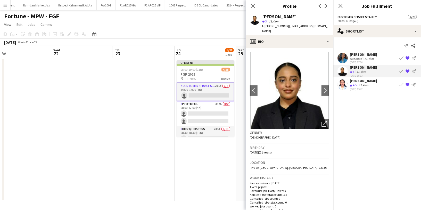
click at [281, 17] on div "Maymuna Idriss" at bounding box center [279, 16] width 35 height 5
click at [407, 59] on app-icon "{{ spriteTitle }}" at bounding box center [407, 58] width 4 height 4
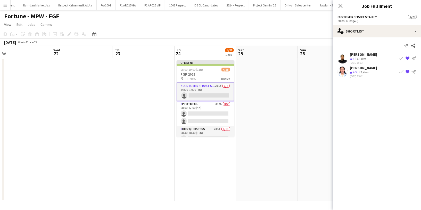
click at [361, 69] on div "Sumeya Abdella" at bounding box center [363, 67] width 27 height 5
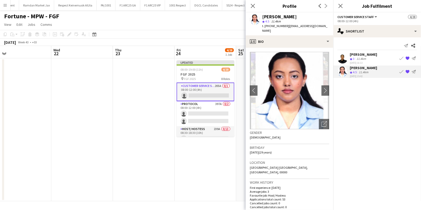
click at [281, 17] on div "Sumeya Abdella" at bounding box center [279, 16] width 35 height 5
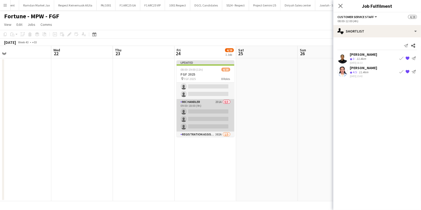
click at [213, 112] on app-card-role "Mic Handler 231A 0/3 09:00-18:00 (9h) single-neutral-actions single-neutral-act…" at bounding box center [206, 115] width 58 height 32
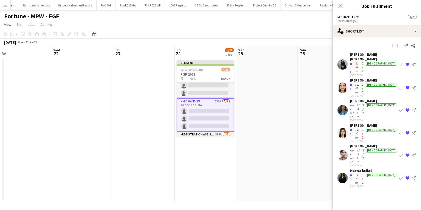
scroll to position [133, 0]
click at [358, 78] on div "[PERSON_NAME]" at bounding box center [373, 80] width 47 height 5
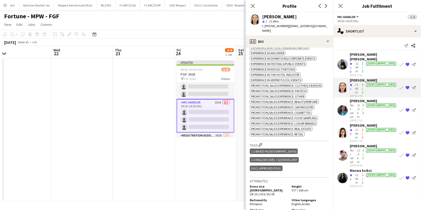
scroll to position [239, 0]
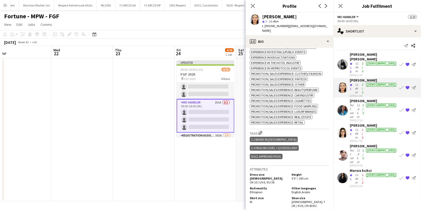
click at [262, 131] on app-icon "Edit crew company tags" at bounding box center [261, 133] width 4 height 4
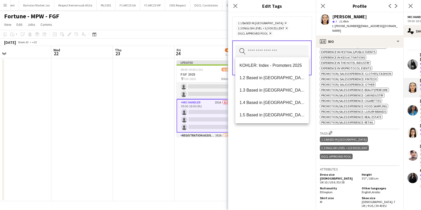
click at [275, 53] on input "text" at bounding box center [271, 51] width 73 height 13
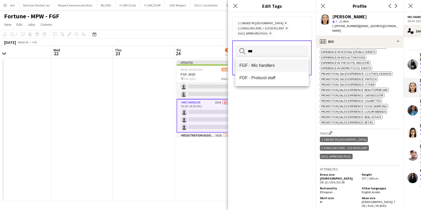
type input "***"
click at [271, 69] on mat-option "FGF - Mic handlers" at bounding box center [271, 65] width 73 height 12
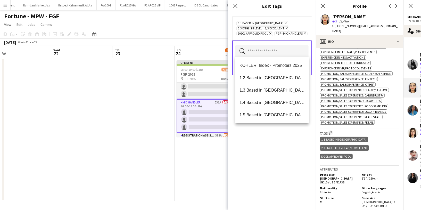
click at [263, 155] on div "1.1 Based in Riyadh Remove 2.3 English Level = 3/3 Excellent Remove DGCL Approv…" at bounding box center [272, 110] width 88 height 197
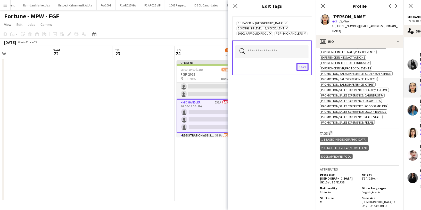
click at [302, 66] on button "Save" at bounding box center [302, 67] width 12 height 8
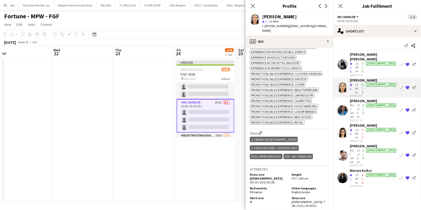
click at [359, 98] on div "Wijdan Nour" at bounding box center [373, 100] width 47 height 5
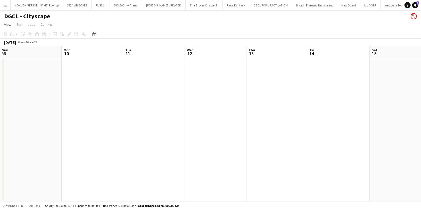
scroll to position [125, 0]
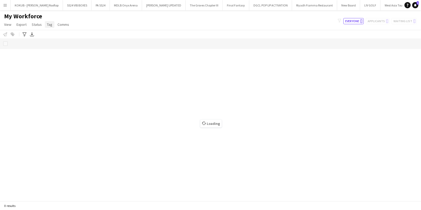
click at [50, 24] on span "Tag" at bounding box center [49, 24] width 5 height 5
click at [63, 35] on link "New tag" at bounding box center [62, 35] width 36 height 11
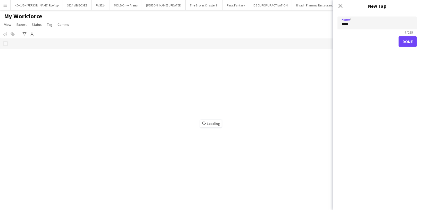
type input "*****"
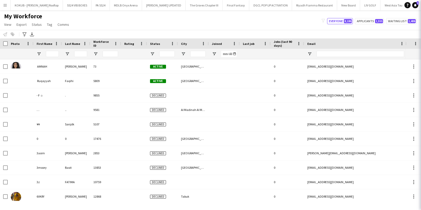
type input "*******"
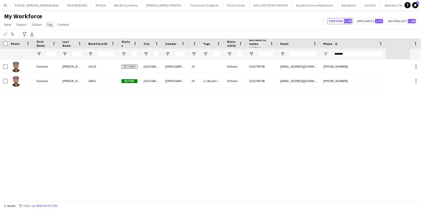
click at [48, 24] on span "Tag" at bounding box center [49, 24] width 5 height 5
click at [70, 36] on link "New tag" at bounding box center [62, 35] width 36 height 11
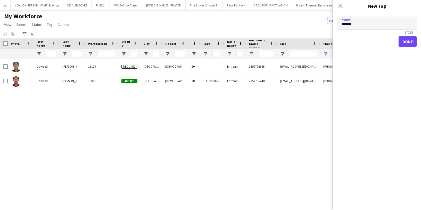
paste input "*********"
type input "**********"
click at [410, 42] on button "Done" at bounding box center [407, 41] width 18 height 10
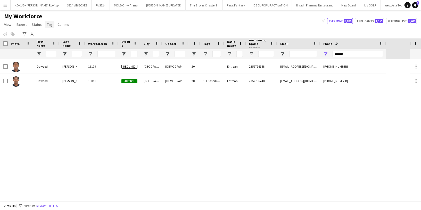
click at [52, 25] on link "Tag" at bounding box center [50, 24] width 10 height 7
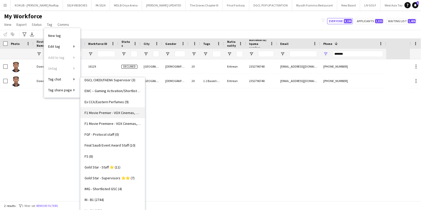
scroll to position [179, 0]
click at [113, 131] on span "FGF - Protocol staff (0)" at bounding box center [102, 133] width 34 height 5
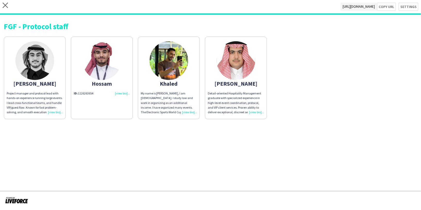
click at [121, 93] on div "ID: 1126263654" at bounding box center [102, 93] width 56 height 5
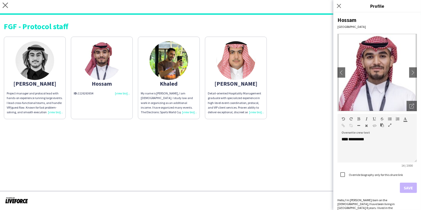
scroll to position [3, 0]
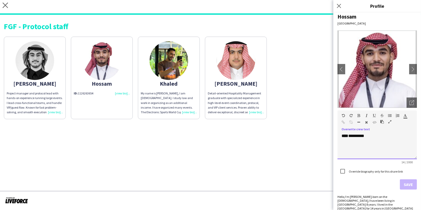
click at [362, 136] on span "**********" at bounding box center [356, 136] width 16 height 4
paste div
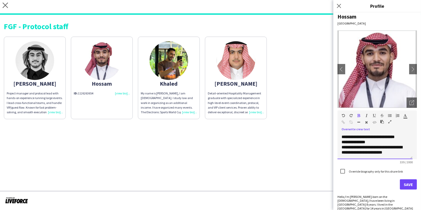
scroll to position [0, 0]
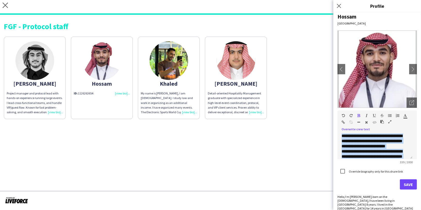
click at [360, 116] on icon "button" at bounding box center [358, 116] width 3 height 4
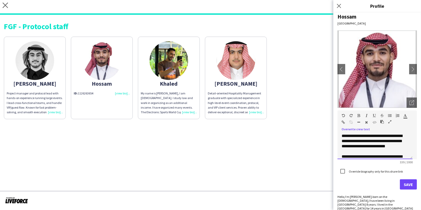
click at [375, 148] on p "**********" at bounding box center [373, 143] width 63 height 21
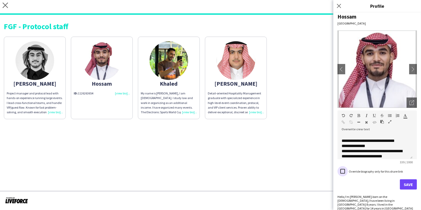
scroll to position [40, 0]
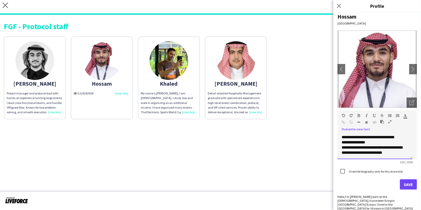
click at [402, 151] on p "**********" at bounding box center [373, 150] width 63 height 10
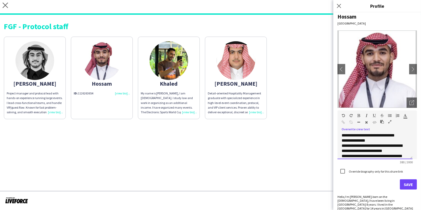
scroll to position [47, 0]
drag, startPoint x: 352, startPoint y: 153, endPoint x: 337, endPoint y: 153, distance: 15.5
click at [336, 153] on div "**********" at bounding box center [377, 110] width 88 height 197
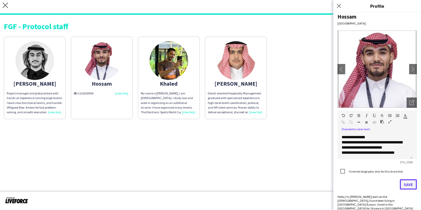
click at [406, 185] on button "Save" at bounding box center [408, 184] width 17 height 10
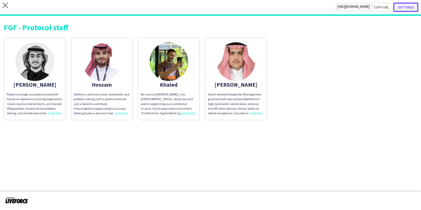
click at [411, 5] on button "Settings" at bounding box center [405, 7] width 25 height 9
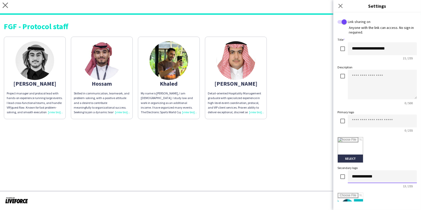
click at [372, 176] on input "**********" at bounding box center [382, 176] width 69 height 13
click at [356, 122] on input at bounding box center [382, 120] width 69 height 13
paste input "**********"
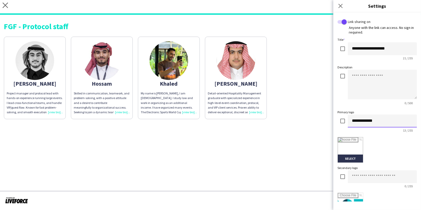
type input "**********"
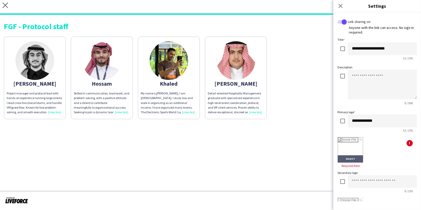
click at [349, 147] on input "file" at bounding box center [350, 149] width 25 height 25
type input "**********"
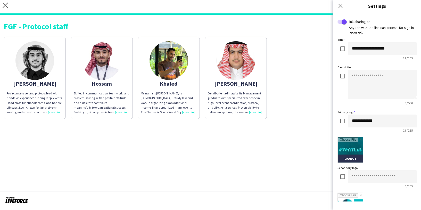
scroll to position [94, 0]
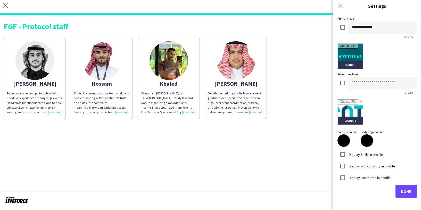
click at [353, 155] on label "Display Skills in profile" at bounding box center [365, 154] width 35 height 5
click at [353, 168] on label "Display Work History in profile" at bounding box center [371, 165] width 47 height 5
click at [355, 174] on div "Display Attributes in profile" at bounding box center [363, 177] width 53 height 10
click at [355, 178] on label "Display Attributes in profile" at bounding box center [369, 177] width 43 height 5
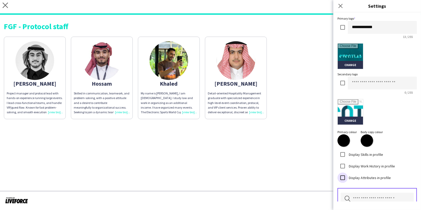
scroll to position [137, 0]
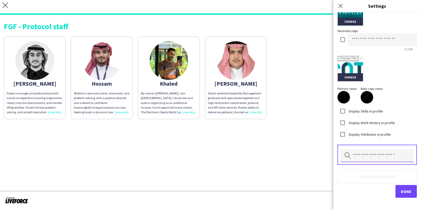
click at [367, 158] on input "text" at bounding box center [376, 155] width 73 height 13
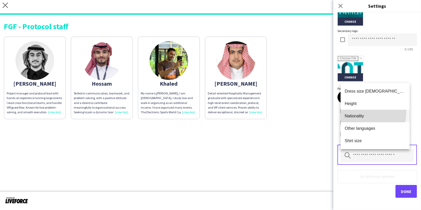
click at [359, 113] on mat-option "Nationality" at bounding box center [374, 116] width 69 height 12
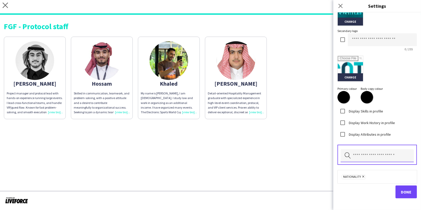
click at [365, 154] on input "text" at bounding box center [376, 155] width 73 height 13
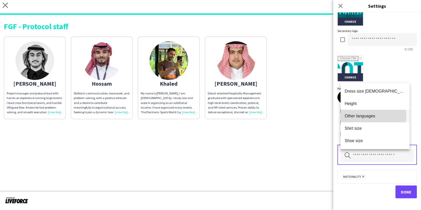
click at [373, 115] on span "Other languages" at bounding box center [375, 115] width 61 height 5
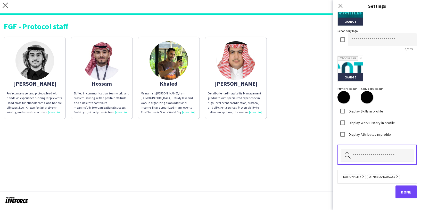
click at [371, 152] on input "text" at bounding box center [376, 155] width 73 height 13
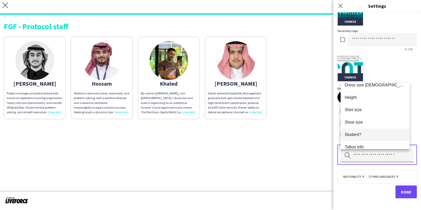
scroll to position [0, 0]
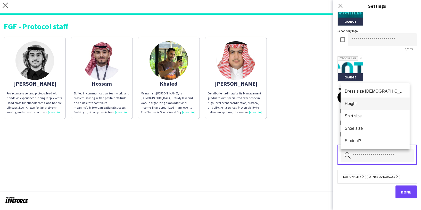
click at [359, 105] on span "Height" at bounding box center [375, 103] width 61 height 5
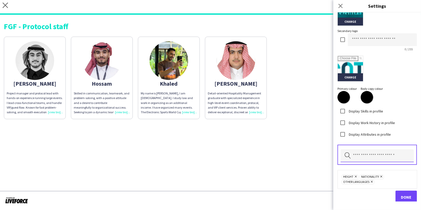
click at [374, 157] on input "text" at bounding box center [376, 155] width 73 height 13
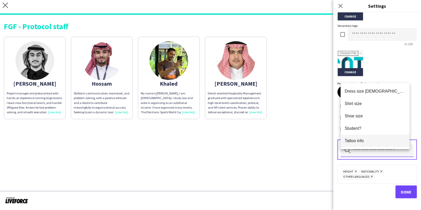
scroll to position [25, 0]
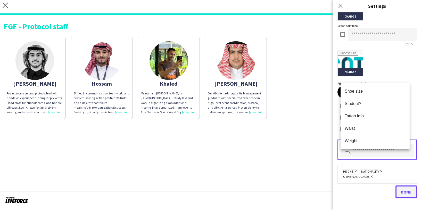
click at [403, 191] on span "Done" at bounding box center [406, 191] width 11 height 5
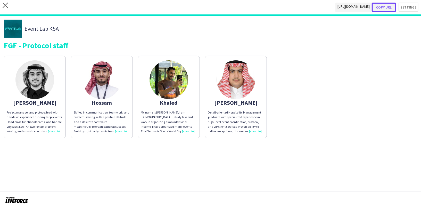
click at [382, 6] on button "Copy url" at bounding box center [384, 7] width 24 height 9
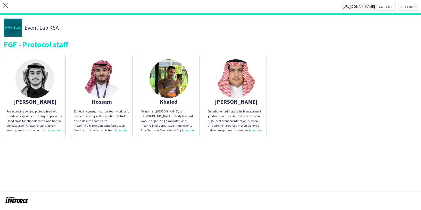
click at [8, 2] on div "close [URL][DOMAIN_NAME] Copy url Settings" at bounding box center [210, 7] width 421 height 15
click at [4, 4] on icon at bounding box center [5, 5] width 5 height 5
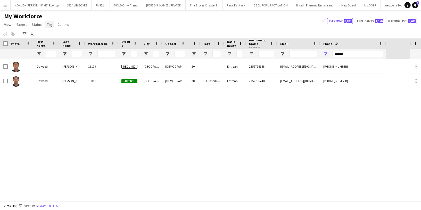
click at [51, 27] on span "Tag" at bounding box center [49, 24] width 5 height 5
click at [63, 37] on link "New tag" at bounding box center [62, 35] width 36 height 11
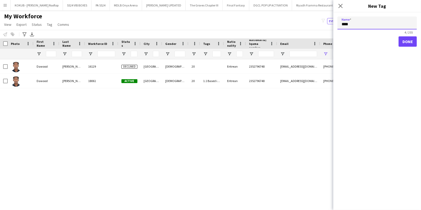
paste input "**********"
click at [348, 23] on input "**********" at bounding box center [376, 22] width 79 height 13
type input "**********"
click at [407, 43] on button "Done" at bounding box center [407, 41] width 18 height 10
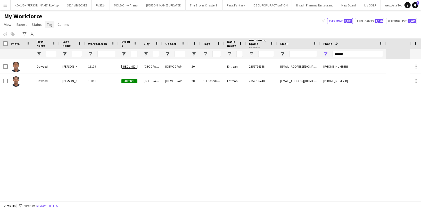
click at [53, 27] on link "Tag" at bounding box center [50, 24] width 10 height 7
click at [60, 33] on link "New tag" at bounding box center [62, 35] width 36 height 11
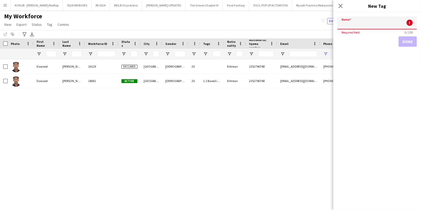
paste input "**********"
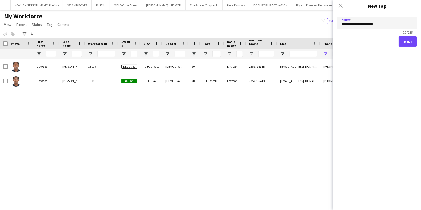
click at [361, 23] on input "**********" at bounding box center [376, 22] width 79 height 13
click at [341, 24] on input "**********" at bounding box center [376, 22] width 79 height 13
type input "**********"
click at [410, 41] on button "Done" at bounding box center [407, 41] width 18 height 10
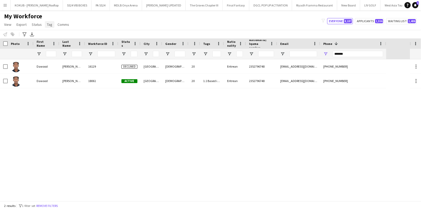
click at [47, 27] on link "Tag" at bounding box center [50, 24] width 10 height 7
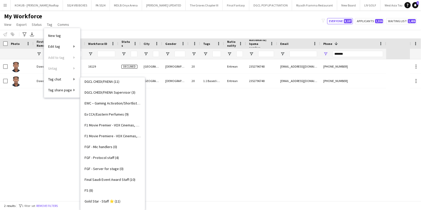
scroll to position [168, 0]
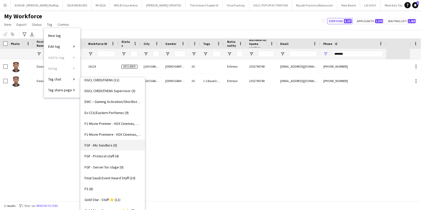
click at [119, 148] on link "FGF - Mic handlers (0)" at bounding box center [112, 145] width 64 height 11
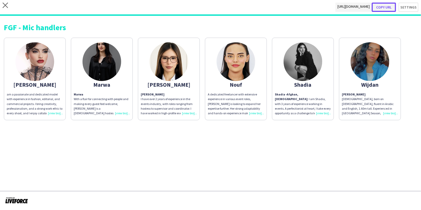
click at [386, 6] on button "Copy url" at bounding box center [384, 7] width 24 height 9
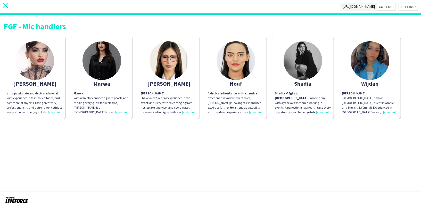
click at [6, 4] on icon "close" at bounding box center [5, 5] width 5 height 5
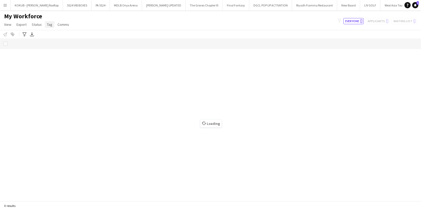
click at [50, 25] on span "Tag" at bounding box center [49, 24] width 5 height 5
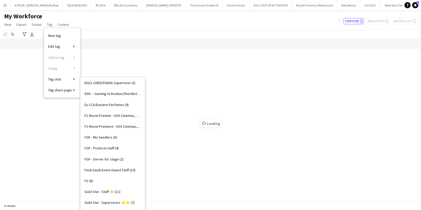
scroll to position [177, 0]
click at [117, 156] on span "FGF - Server for stage (2)" at bounding box center [104, 158] width 39 height 5
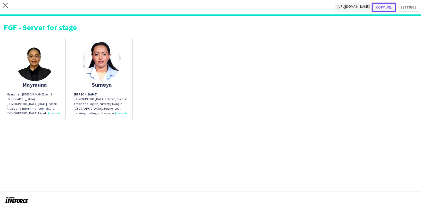
click at [387, 8] on button "Copy url" at bounding box center [384, 7] width 24 height 9
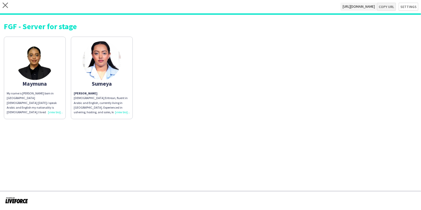
type textarea "**********"
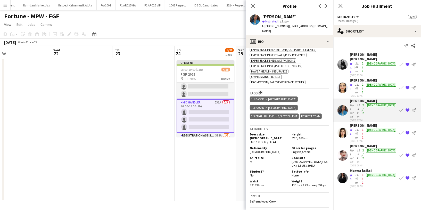
scroll to position [251, 0]
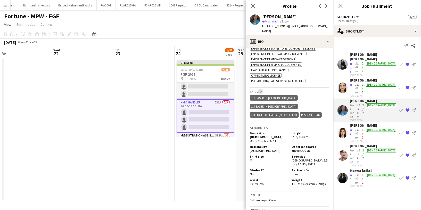
click at [259, 89] on app-icon "Edit crew company tags" at bounding box center [261, 91] width 4 height 4
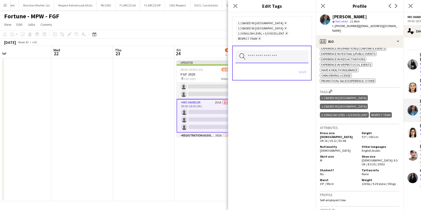
click at [259, 52] on input "text" at bounding box center [271, 56] width 73 height 13
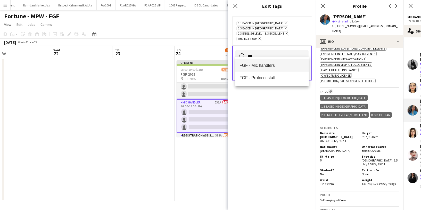
type input "***"
click at [261, 69] on mat-option "FGF - Mic handlers" at bounding box center [271, 65] width 73 height 12
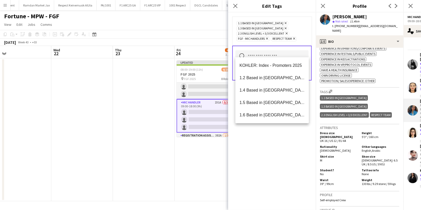
click at [262, 143] on div "1.1 Based in Riyadh Remove 1.3 Based in Jeddah Remove 2.3 English Level = 3/3 E…" at bounding box center [272, 110] width 88 height 197
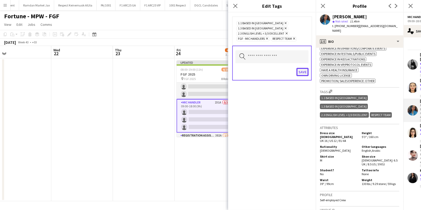
click at [302, 68] on button "Save" at bounding box center [302, 72] width 12 height 8
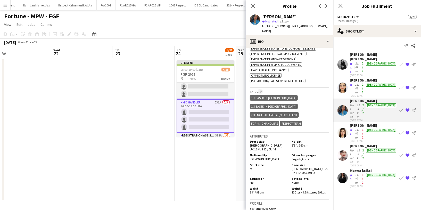
click at [358, 56] on div "Shadia Alex" at bounding box center [373, 56] width 47 height 9
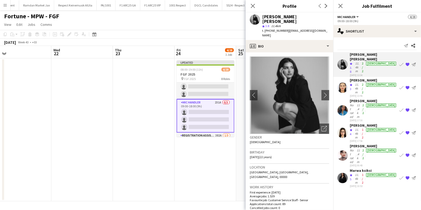
click at [280, 29] on span "t. +9660534797245" at bounding box center [275, 31] width 27 height 4
copy span "9660534797245"
click at [359, 123] on div "Nadia Zao" at bounding box center [373, 125] width 47 height 5
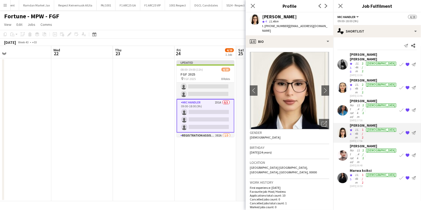
click at [273, 27] on span "t. +966504834378" at bounding box center [275, 26] width 27 height 4
copy span "966504834378"
click at [365, 144] on div "Carla Madi" at bounding box center [373, 146] width 47 height 5
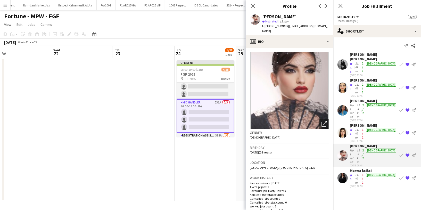
click at [275, 26] on span "t. +966561482876" at bounding box center [275, 26] width 27 height 4
copy span "966561482876"
click at [357, 173] on div "11.4km" at bounding box center [357, 179] width 7 height 12
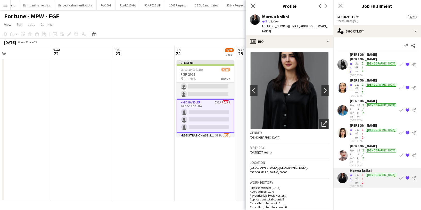
click at [275, 26] on span "t. +966508571960" at bounding box center [275, 26] width 27 height 4
copy span "966508571960"
click at [362, 98] on div "Wijdan Nour" at bounding box center [373, 100] width 47 height 5
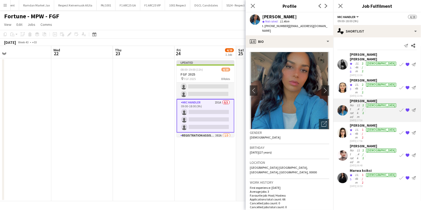
click at [275, 26] on span "t. +966567239358" at bounding box center [275, 26] width 27 height 4
copy span "966567239358"
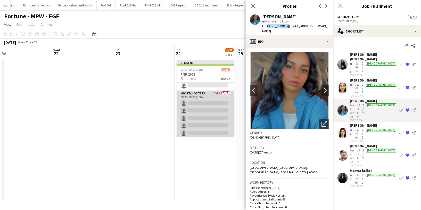
scroll to position [0, 0]
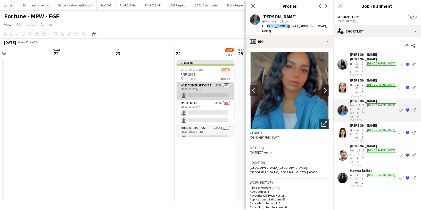
click at [211, 86] on app-card-role "Customer Service Staff 205A 0/1 08:00-12:00 (4h) single-neutral-actions" at bounding box center [206, 91] width 58 height 18
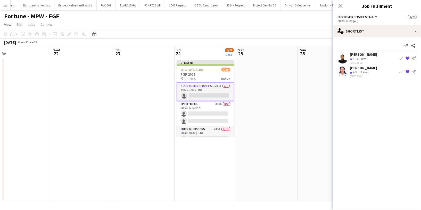
click at [362, 56] on div "Maymuna Idriss" at bounding box center [363, 54] width 27 height 5
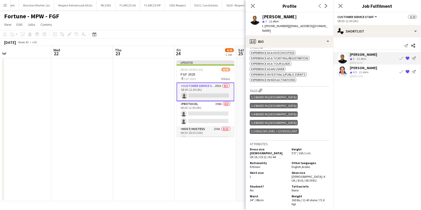
scroll to position [190, 0]
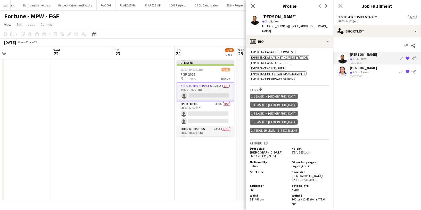
click at [261, 86] on div "Tags Edit crew company tags 1.1 Based in Riyadh 1.3 Based in Jeddah 1.4 Based i…" at bounding box center [289, 113] width 79 height 54
click at [261, 88] on app-icon "Edit crew company tags" at bounding box center [261, 90] width 4 height 4
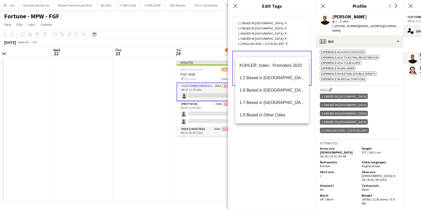
click at [273, 55] on input "text" at bounding box center [271, 61] width 73 height 13
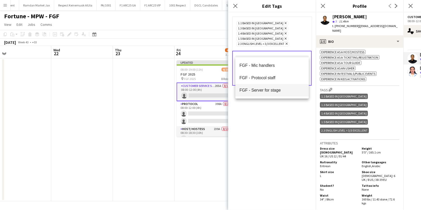
type input "***"
click at [273, 89] on span "FGF - Server for stage" at bounding box center [271, 90] width 65 height 5
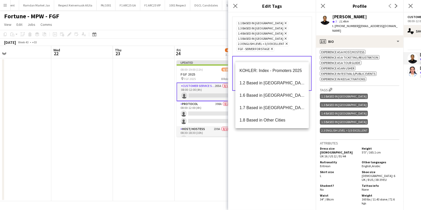
click at [274, 139] on div "1.1 Based in Riyadh Remove 1.3 Based in Jeddah Remove 1.4 Based in Tabuk Remove…" at bounding box center [272, 110] width 88 height 197
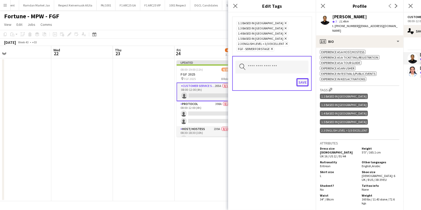
click at [302, 78] on button "Save" at bounding box center [302, 82] width 12 height 8
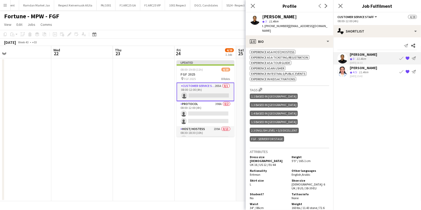
click at [369, 69] on div "Sumeya Abdella" at bounding box center [363, 67] width 27 height 5
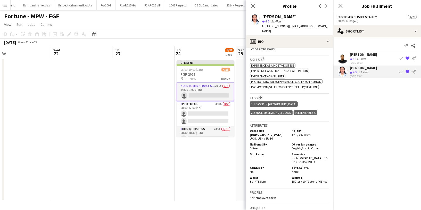
scroll to position [192, 0]
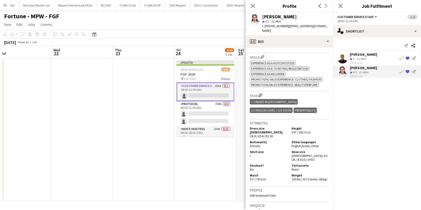
click at [261, 93] on app-icon "Edit crew company tags" at bounding box center [261, 95] width 4 height 4
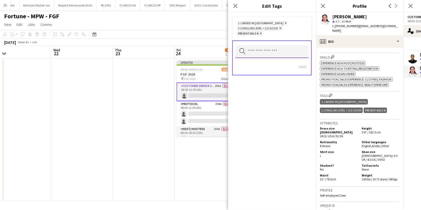
click at [252, 50] on input "text" at bounding box center [271, 51] width 73 height 13
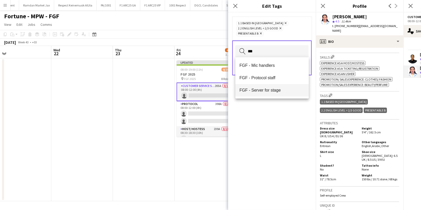
type input "***"
click at [258, 87] on mat-option "FGF - Server for stage" at bounding box center [271, 90] width 73 height 12
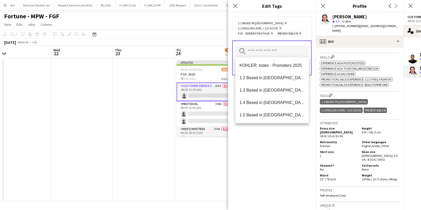
click at [258, 143] on div "1.1 Based in Riyadh Remove 2.2 English Level = 2/3 Good Remove FGF - Server for…" at bounding box center [272, 110] width 88 height 197
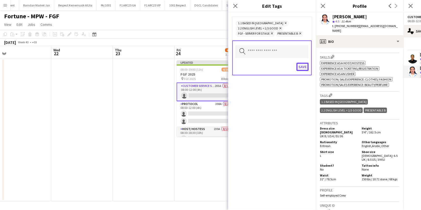
click at [304, 65] on button "Save" at bounding box center [302, 67] width 12 height 8
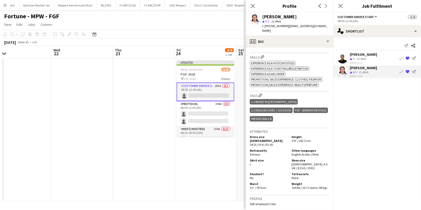
click at [359, 54] on div "Maymuna Idriss" at bounding box center [363, 54] width 27 height 5
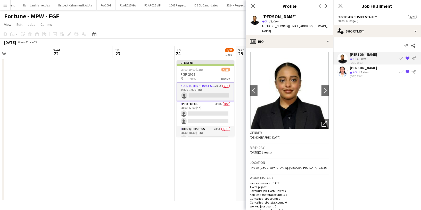
click at [280, 26] on span "t. +966569315366" at bounding box center [275, 26] width 27 height 4
copy span "966569315366"
click at [270, 15] on div "Maymuna Idriss" at bounding box center [279, 16] width 35 height 5
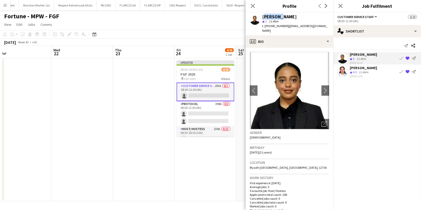
copy div "Maymuna"
click at [359, 73] on div "11.4km" at bounding box center [364, 72] width 12 height 4
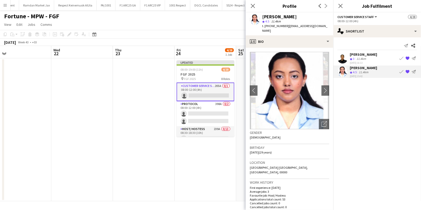
click at [277, 26] on span "t. +966541759934" at bounding box center [275, 26] width 27 height 4
copy span "966541759934"
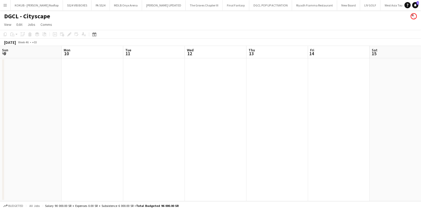
scroll to position [125, 0]
